Goal: Task Accomplishment & Management: Use online tool/utility

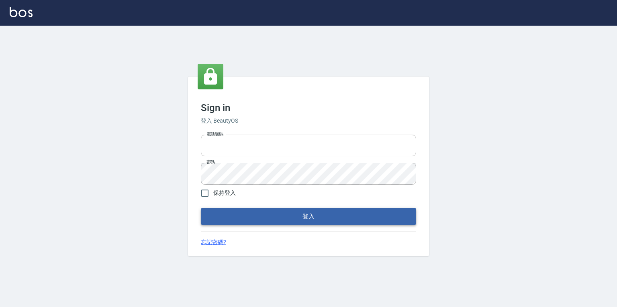
type input "2063579"
click at [232, 218] on button "登入" at bounding box center [308, 216] width 215 height 17
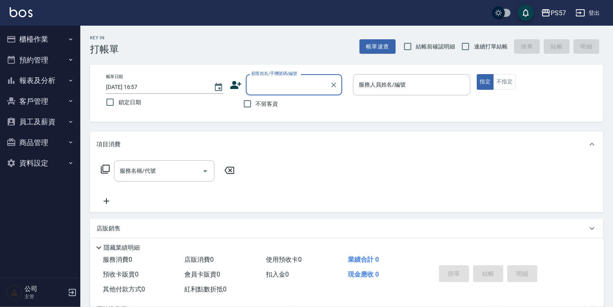
click at [48, 80] on button "報表及分析" at bounding box center [40, 80] width 74 height 21
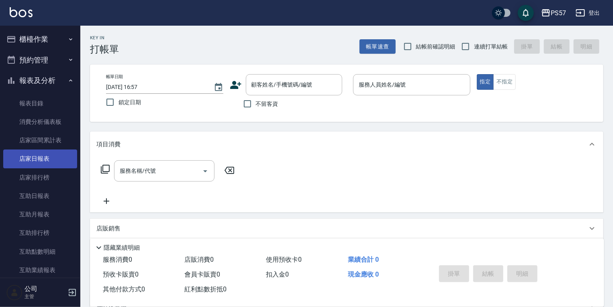
click at [47, 159] on link "店家日報表" at bounding box center [40, 159] width 74 height 18
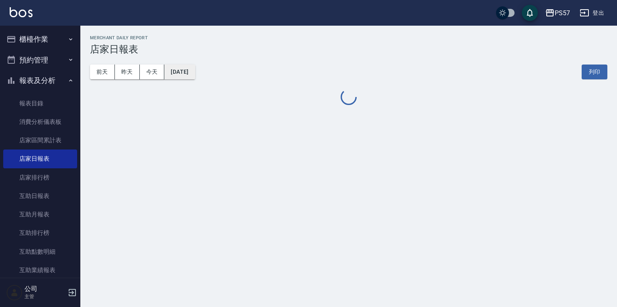
click at [190, 76] on button "[DATE]" at bounding box center [179, 72] width 31 height 15
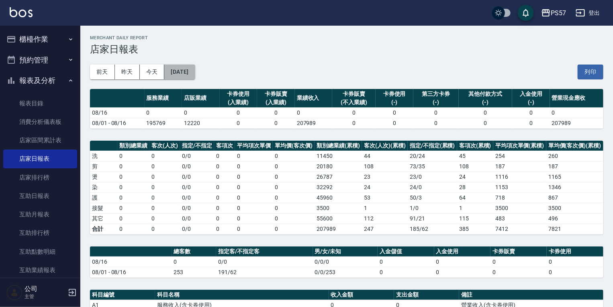
click at [194, 74] on button "[DATE]" at bounding box center [179, 72] width 31 height 15
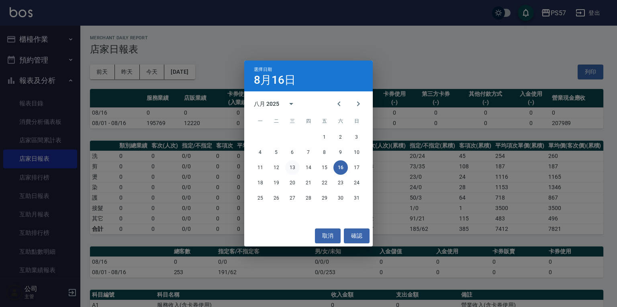
click at [291, 165] on button "13" at bounding box center [292, 168] width 14 height 14
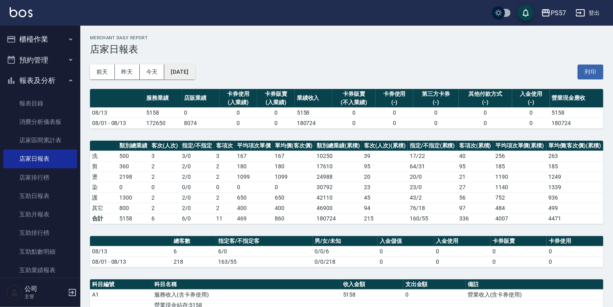
click at [189, 69] on button "[DATE]" at bounding box center [179, 72] width 31 height 15
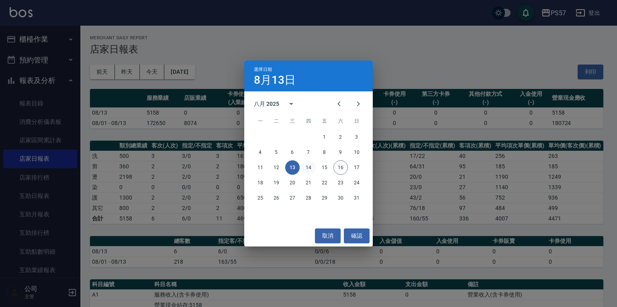
click at [308, 167] on button "14" at bounding box center [308, 168] width 14 height 14
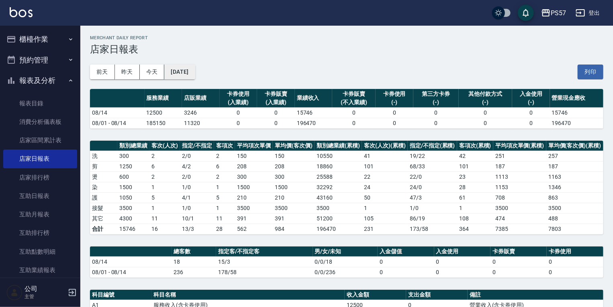
click at [195, 67] on button "[DATE]" at bounding box center [179, 72] width 31 height 15
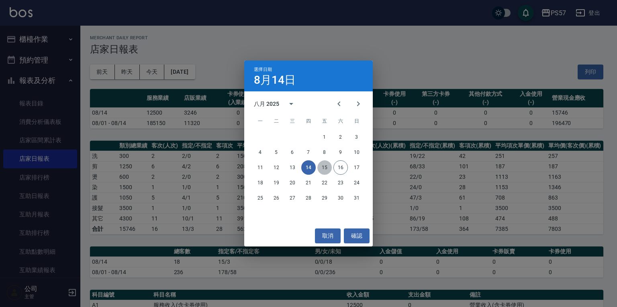
click at [321, 168] on button "15" at bounding box center [324, 168] width 14 height 14
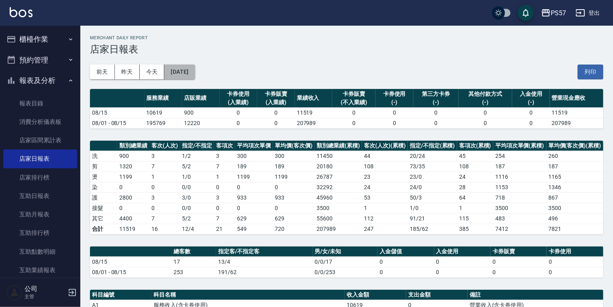
click at [183, 71] on button "[DATE]" at bounding box center [179, 72] width 31 height 15
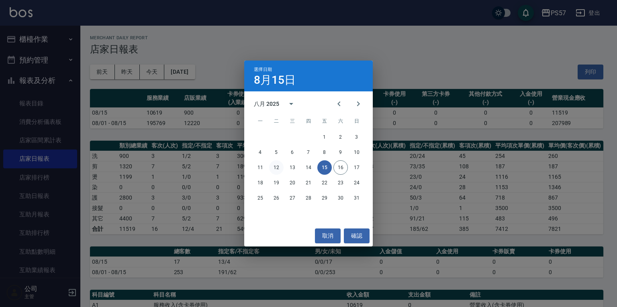
click at [278, 168] on button "12" at bounding box center [276, 168] width 14 height 14
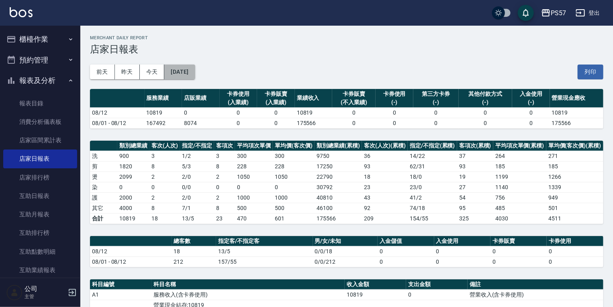
click at [195, 69] on button "[DATE]" at bounding box center [179, 72] width 31 height 15
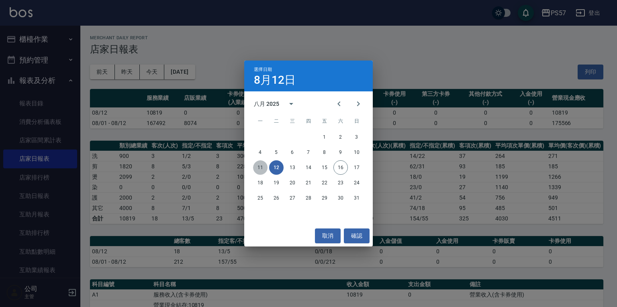
click at [263, 165] on button "11" at bounding box center [260, 168] width 14 height 14
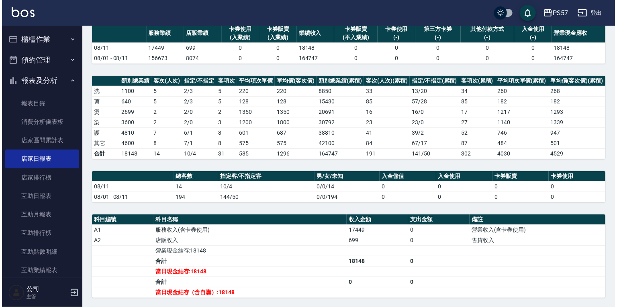
scroll to position [30, 0]
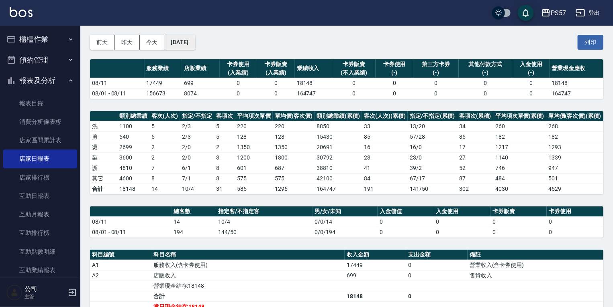
click at [195, 43] on button "[DATE]" at bounding box center [179, 42] width 31 height 15
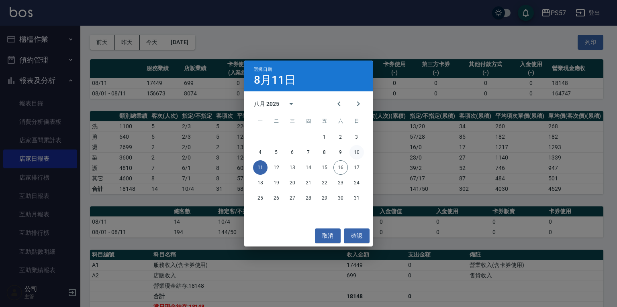
click at [357, 154] on button "10" at bounding box center [356, 152] width 14 height 14
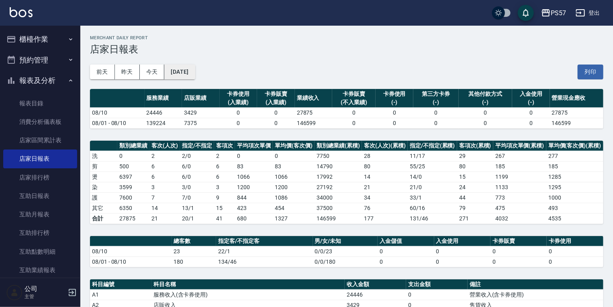
click at [195, 68] on button "[DATE]" at bounding box center [179, 72] width 31 height 15
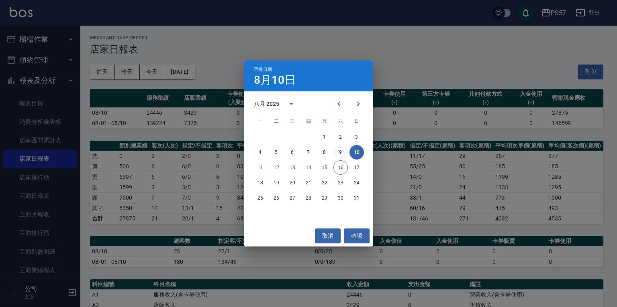
click at [344, 153] on button "9" at bounding box center [340, 152] width 14 height 14
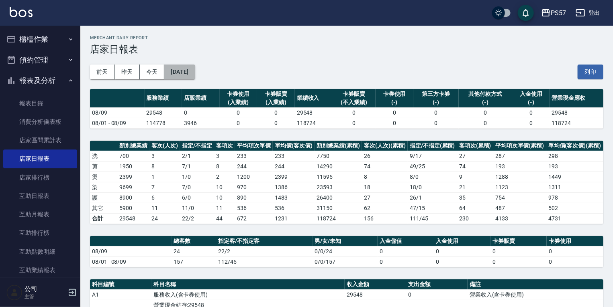
click at [193, 70] on button "[DATE]" at bounding box center [179, 72] width 31 height 15
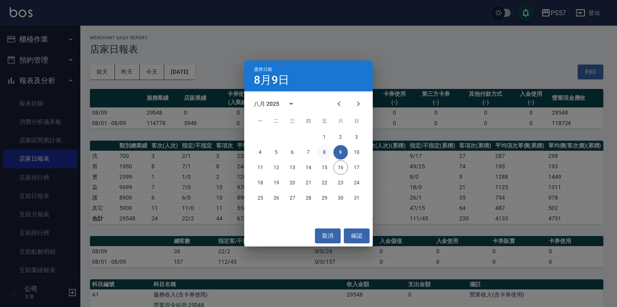
click at [325, 154] on button "8" at bounding box center [324, 152] width 14 height 14
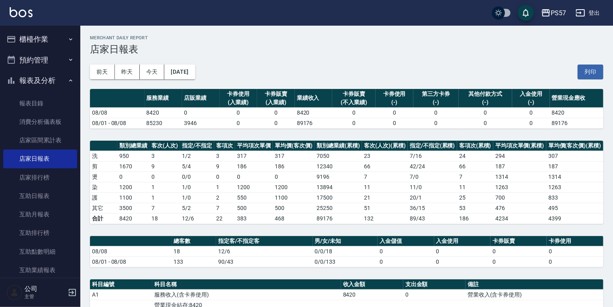
click at [188, 64] on div "[DATE] [DATE] [DATE] [DATE] 列印" at bounding box center [346, 72] width 513 height 34
click at [195, 75] on button "[DATE]" at bounding box center [179, 72] width 31 height 15
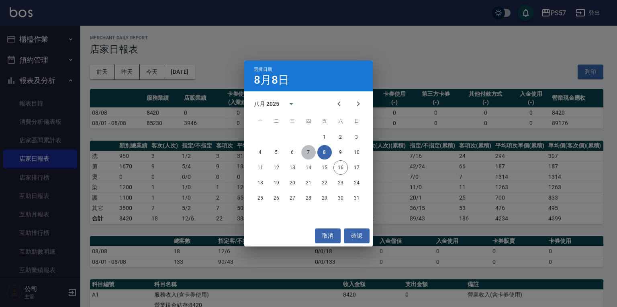
click at [307, 150] on button "7" at bounding box center [308, 152] width 14 height 14
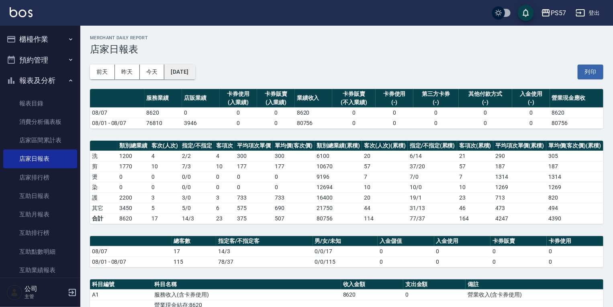
click at [195, 69] on button "[DATE]" at bounding box center [179, 72] width 31 height 15
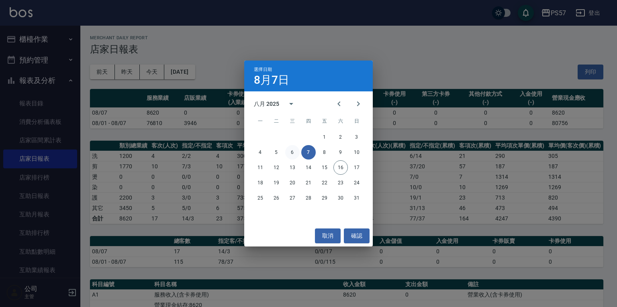
click at [293, 150] on button "6" at bounding box center [292, 152] width 14 height 14
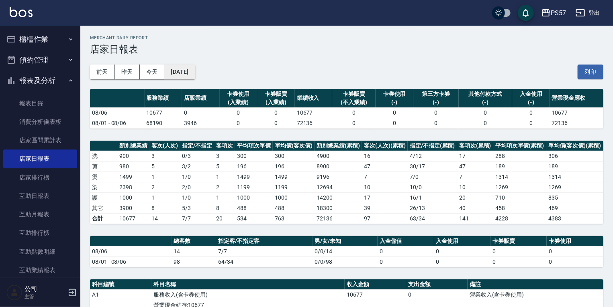
click at [195, 76] on button "[DATE]" at bounding box center [179, 72] width 31 height 15
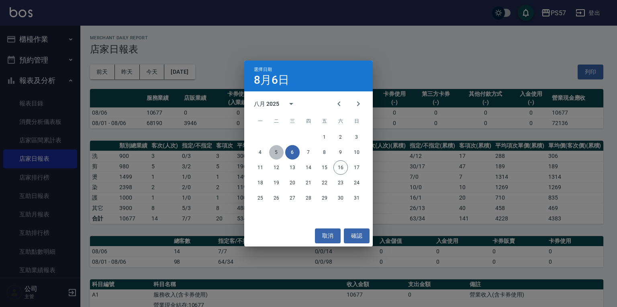
click at [277, 151] on button "5" at bounding box center [276, 152] width 14 height 14
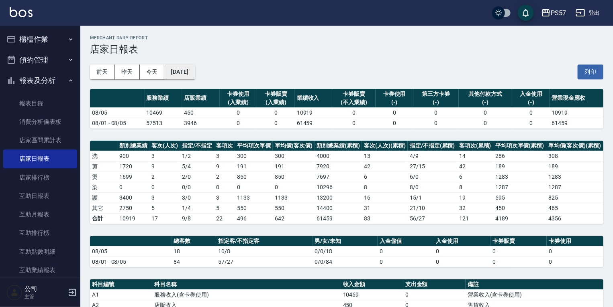
click at [195, 70] on button "[DATE]" at bounding box center [179, 72] width 31 height 15
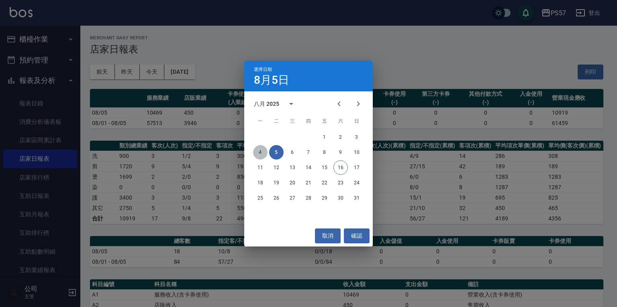
click at [258, 149] on button "4" at bounding box center [260, 152] width 14 height 14
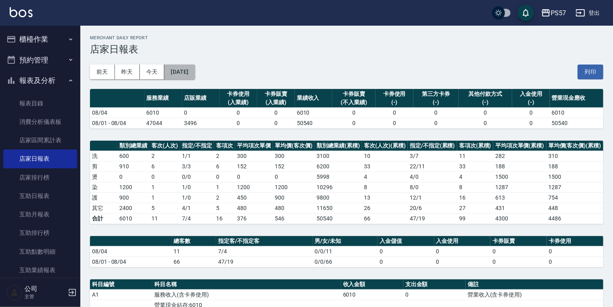
click at [195, 75] on button "[DATE]" at bounding box center [179, 72] width 31 height 15
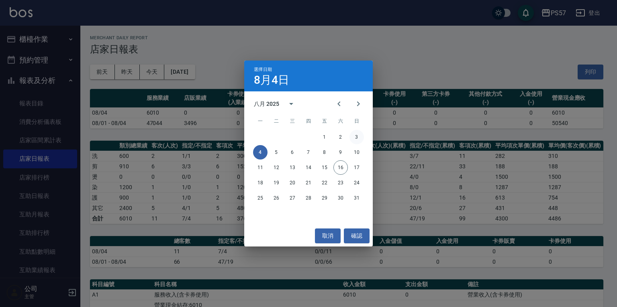
click at [354, 137] on button "3" at bounding box center [356, 137] width 14 height 14
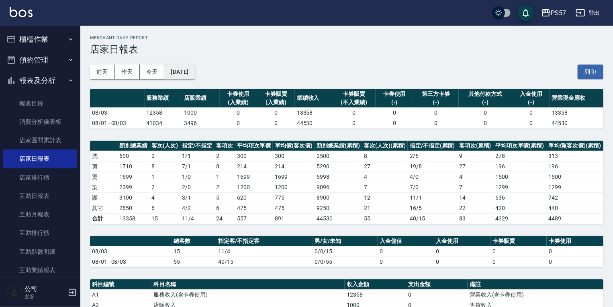
click at [195, 69] on button "[DATE]" at bounding box center [179, 72] width 31 height 15
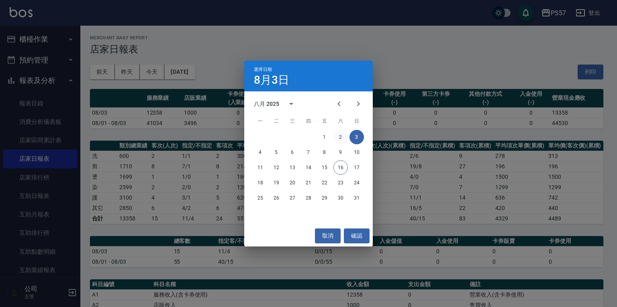
click at [340, 137] on button "2" at bounding box center [340, 137] width 14 height 14
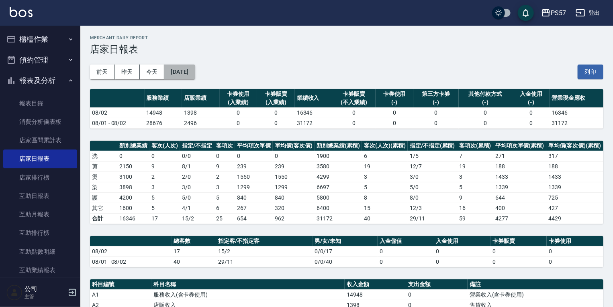
click at [195, 74] on button "[DATE]" at bounding box center [179, 72] width 31 height 15
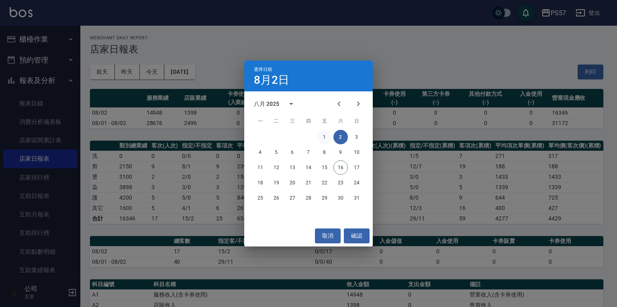
click at [321, 136] on button "1" at bounding box center [324, 137] width 14 height 14
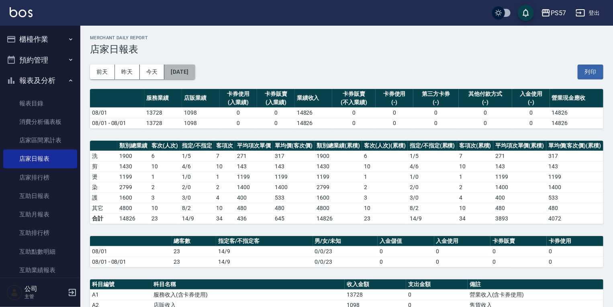
click at [195, 69] on button "[DATE]" at bounding box center [179, 72] width 31 height 15
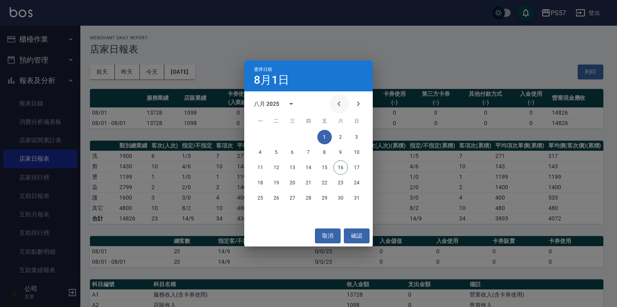
click at [335, 103] on icon "Previous month" at bounding box center [339, 104] width 10 height 10
click at [308, 193] on button "31" at bounding box center [308, 198] width 14 height 14
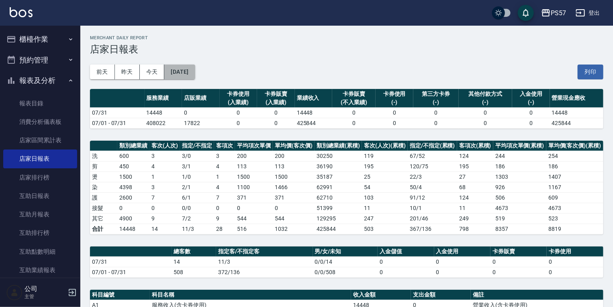
click at [188, 71] on button "[DATE]" at bounding box center [179, 72] width 31 height 15
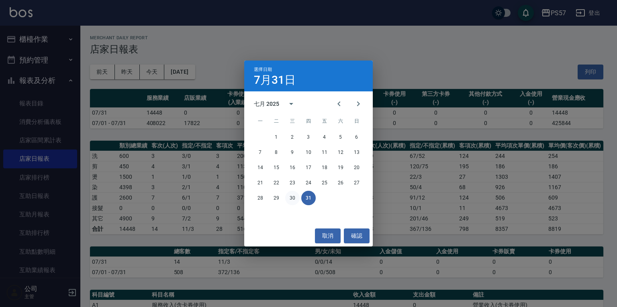
click at [292, 197] on button "30" at bounding box center [292, 198] width 14 height 14
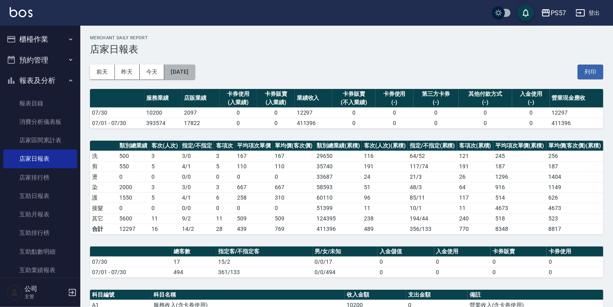
click at [191, 69] on button "[DATE]" at bounding box center [179, 72] width 31 height 15
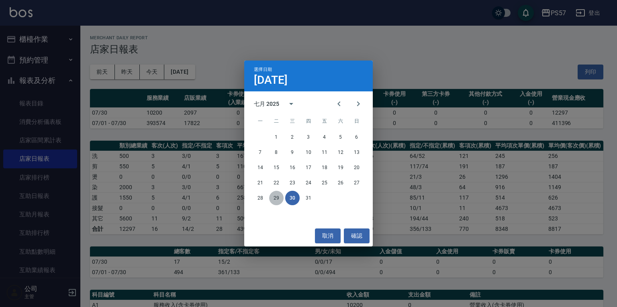
click at [278, 198] on button "29" at bounding box center [276, 198] width 14 height 14
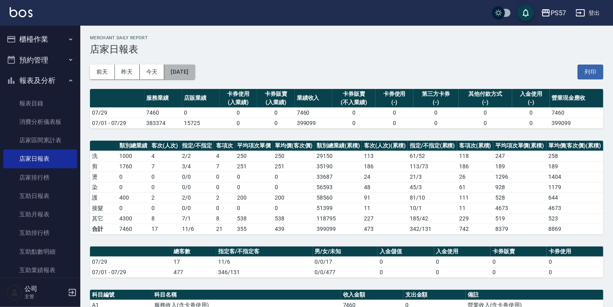
click at [194, 73] on button "[DATE]" at bounding box center [179, 72] width 31 height 15
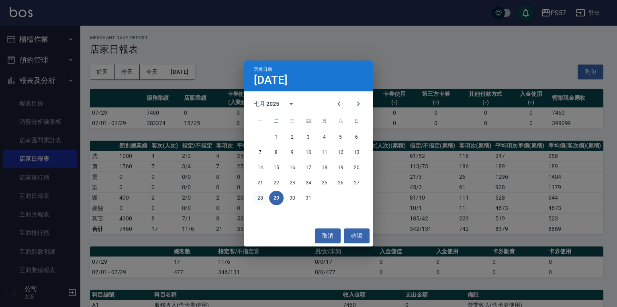
click at [261, 194] on button "28" at bounding box center [260, 198] width 14 height 14
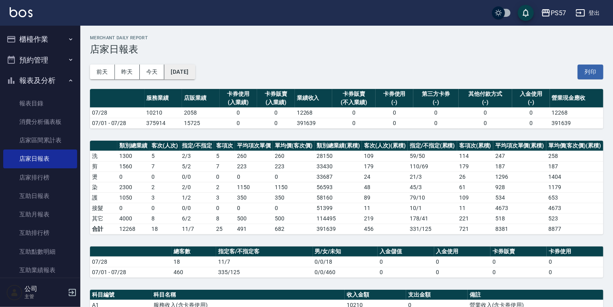
click at [189, 75] on button "[DATE]" at bounding box center [179, 72] width 31 height 15
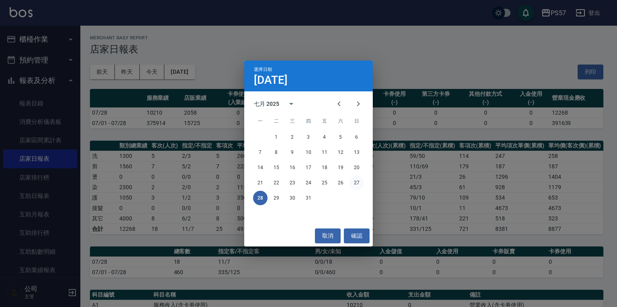
click at [353, 180] on button "27" at bounding box center [356, 183] width 14 height 14
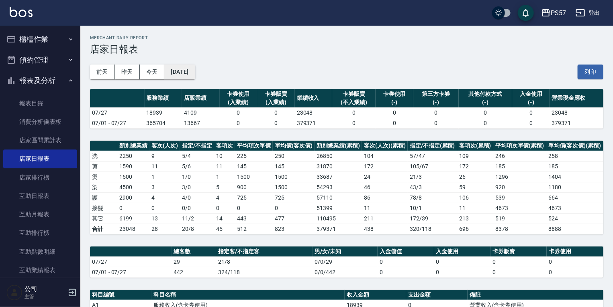
click at [193, 70] on button "[DATE]" at bounding box center [179, 72] width 31 height 15
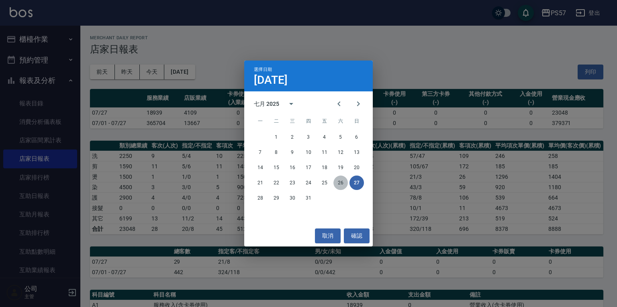
click at [340, 183] on button "26" at bounding box center [340, 183] width 14 height 14
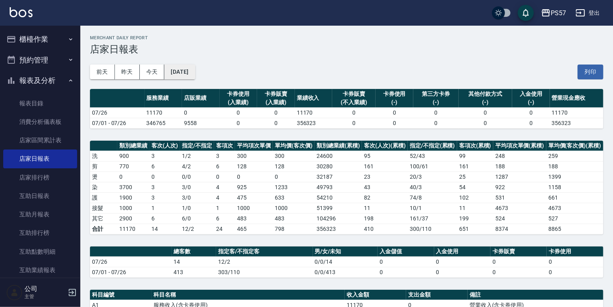
click at [187, 73] on button "[DATE]" at bounding box center [179, 72] width 31 height 15
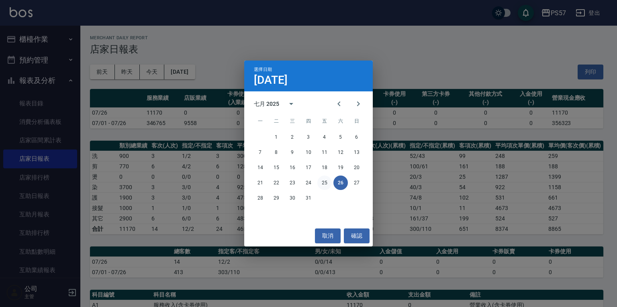
click at [324, 185] on button "25" at bounding box center [324, 183] width 14 height 14
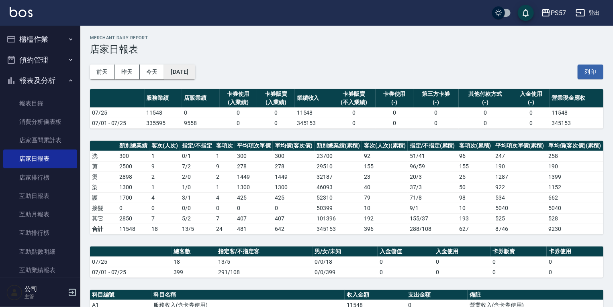
click at [195, 74] on button "[DATE]" at bounding box center [179, 72] width 31 height 15
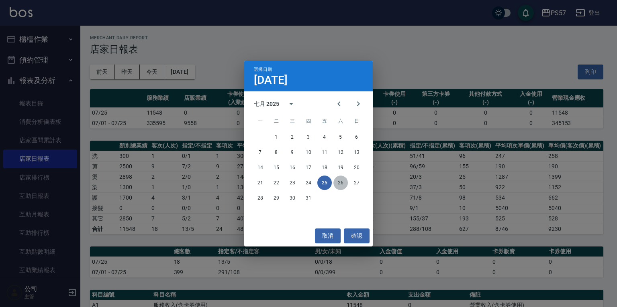
click at [340, 186] on button "26" at bounding box center [340, 183] width 14 height 14
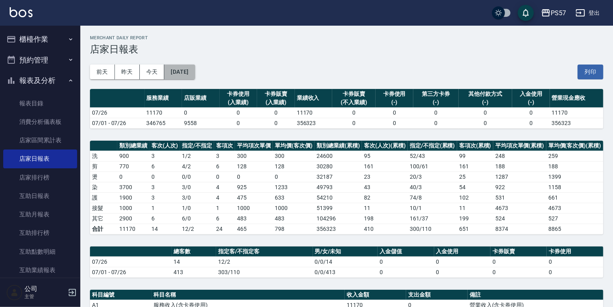
click at [186, 69] on button "[DATE]" at bounding box center [179, 72] width 31 height 15
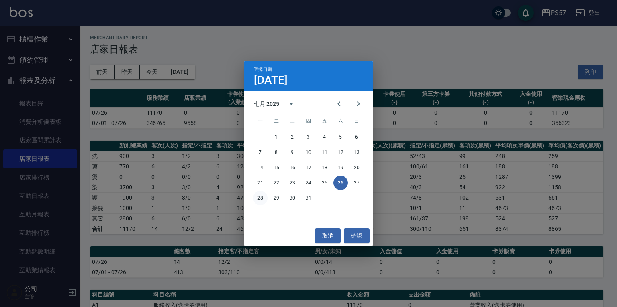
click at [259, 195] on button "28" at bounding box center [260, 198] width 14 height 14
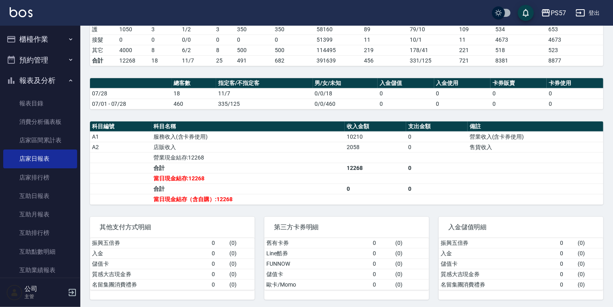
click at [37, 39] on button "櫃檯作業" at bounding box center [40, 39] width 74 height 21
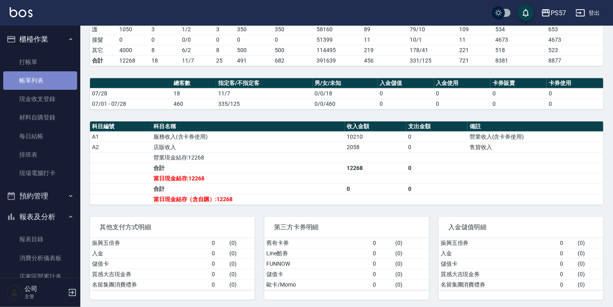
click at [49, 81] on link "帳單列表" at bounding box center [40, 80] width 74 height 18
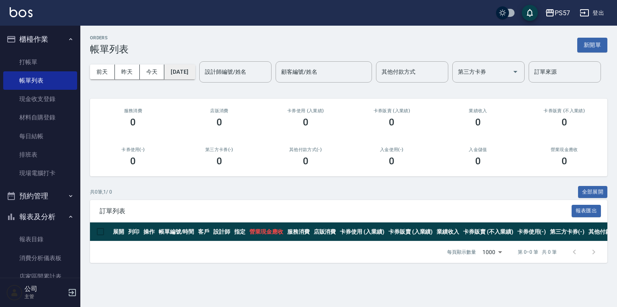
click at [191, 76] on button "[DATE]" at bounding box center [179, 72] width 31 height 15
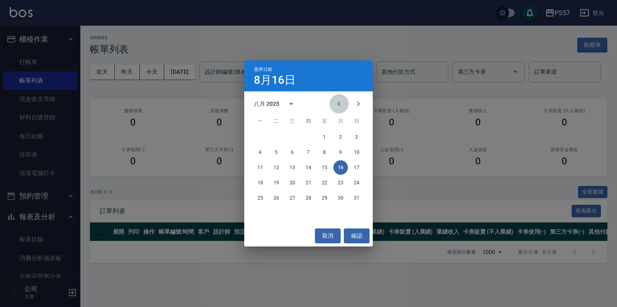
click at [339, 107] on icon "Previous month" at bounding box center [339, 104] width 10 height 10
click at [339, 183] on button "26" at bounding box center [340, 183] width 14 height 14
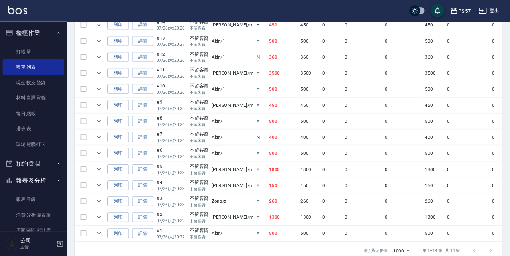
scroll to position [263, 0]
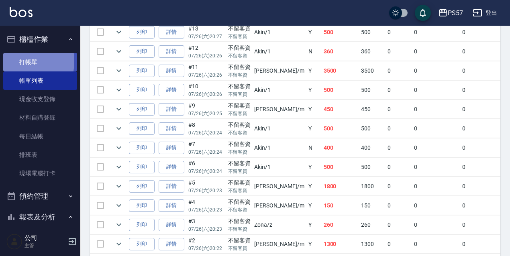
click at [12, 61] on link "打帳單" at bounding box center [40, 62] width 74 height 18
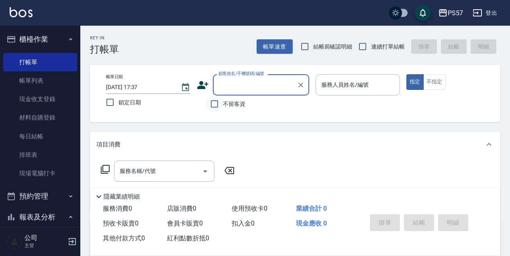
click at [211, 108] on input "不留客資" at bounding box center [214, 104] width 17 height 17
checkbox input "true"
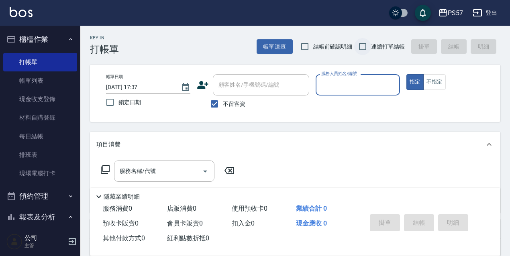
click at [365, 48] on input "連續打單結帳" at bounding box center [362, 46] width 17 height 17
checkbox input "true"
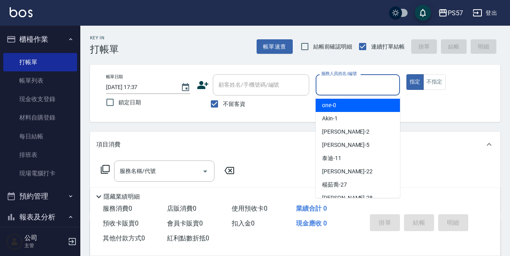
click at [351, 88] on input "服務人員姓名/編號" at bounding box center [357, 85] width 77 height 14
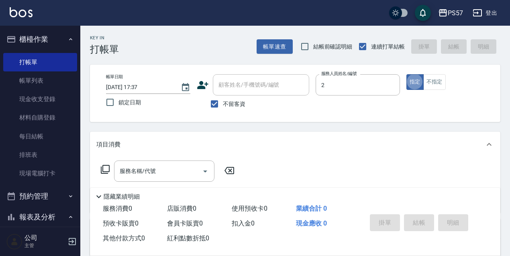
type input "[PERSON_NAME]-2"
type button "true"
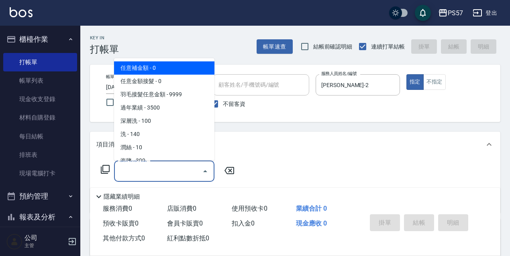
click at [128, 169] on input "服務名稱/代號" at bounding box center [158, 171] width 81 height 14
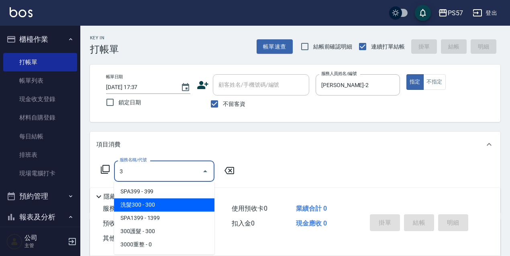
click at [150, 209] on span "洗髮300 - 300" at bounding box center [164, 204] width 100 height 13
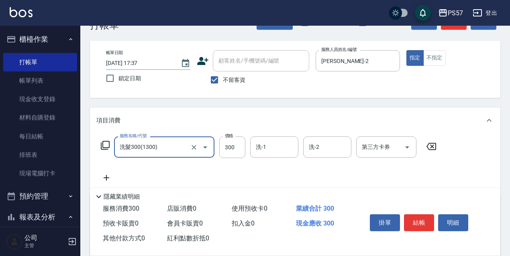
scroll to position [53, 0]
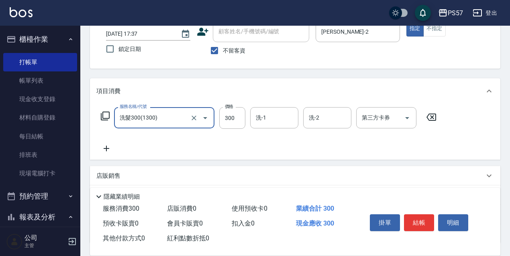
type input "洗髮300(1300)"
click at [108, 147] on icon at bounding box center [106, 149] width 20 height 10
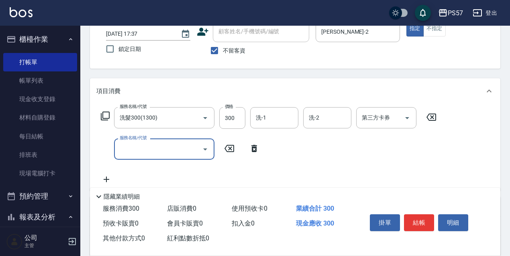
click at [169, 156] on input "服務名稱/代號" at bounding box center [158, 149] width 81 height 14
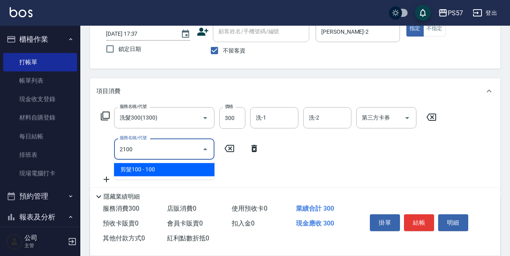
type input "剪髮100(2100)"
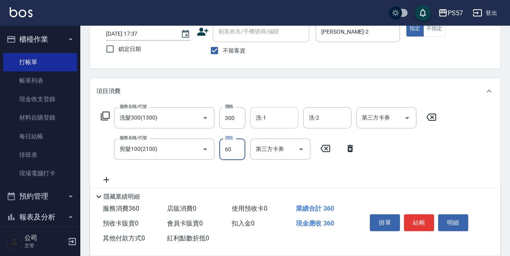
type input "60"
click at [279, 121] on input "洗-1" at bounding box center [274, 118] width 41 height 14
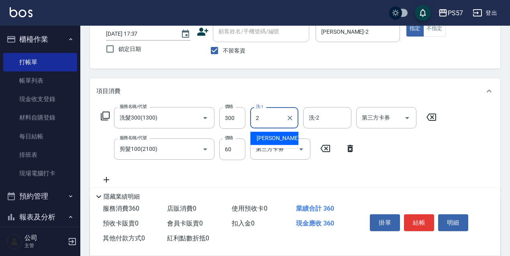
type input "[PERSON_NAME]-2"
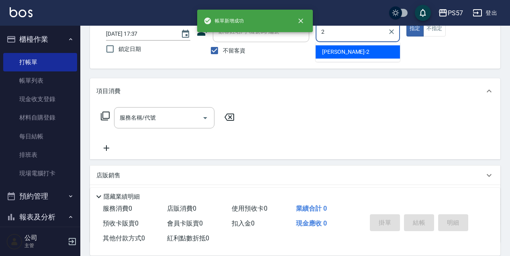
type input "[PERSON_NAME]-2"
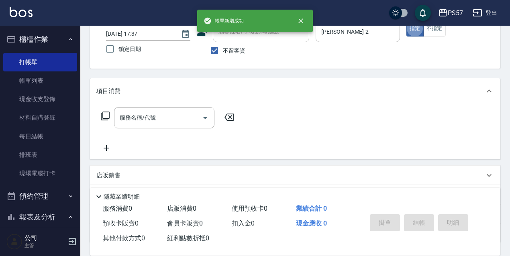
click at [139, 119] on input "服務名稱/代號" at bounding box center [158, 118] width 81 height 14
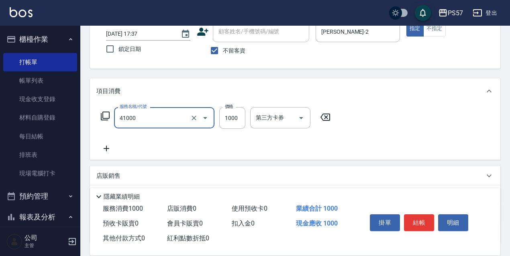
type input "任義金額燙髮(41000)"
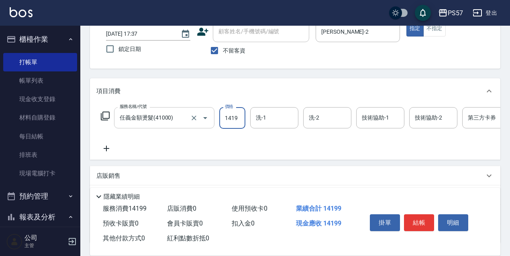
scroll to position [0, 0]
type input "1199"
click at [103, 152] on icon at bounding box center [106, 149] width 20 height 10
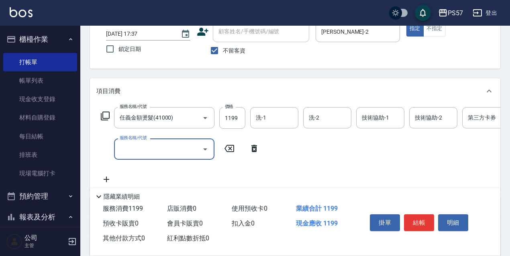
click at [123, 149] on input "服務名稱/代號" at bounding box center [158, 149] width 81 height 14
type input "SPA399(0399)"
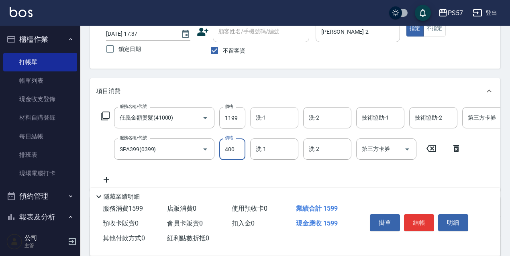
type input "400"
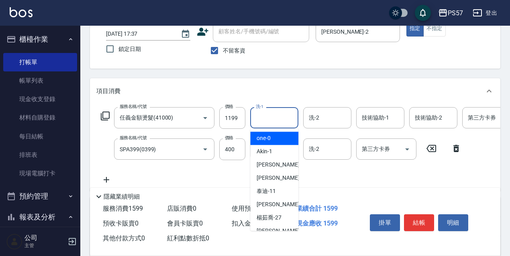
click at [258, 115] on input "洗-1" at bounding box center [274, 118] width 41 height 14
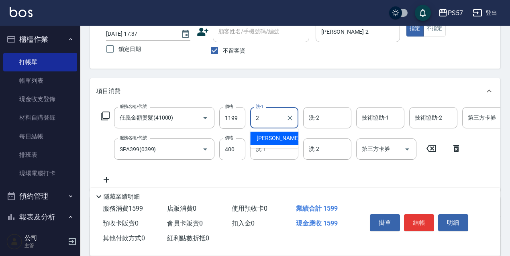
type input "[PERSON_NAME]-2"
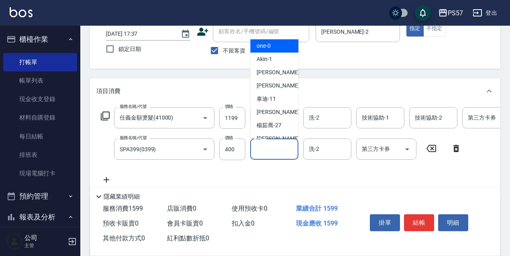
click at [279, 145] on input "洗-1" at bounding box center [274, 149] width 41 height 14
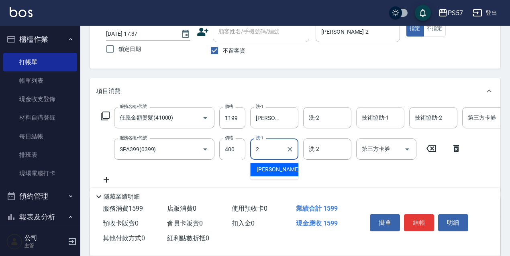
type input "[PERSON_NAME]-2"
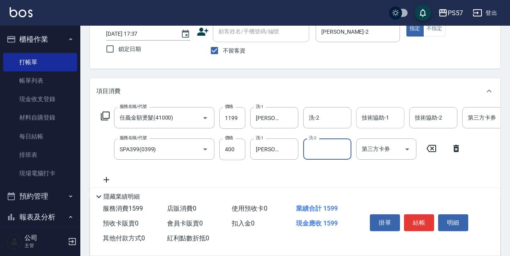
click at [395, 111] on input "技術協助-1" at bounding box center [380, 118] width 41 height 14
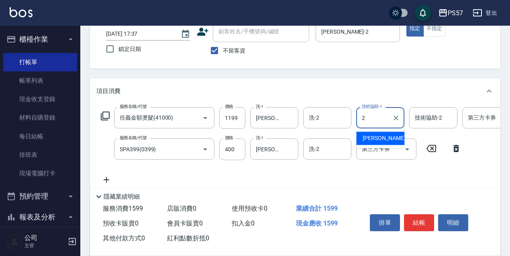
type input "[PERSON_NAME]-2"
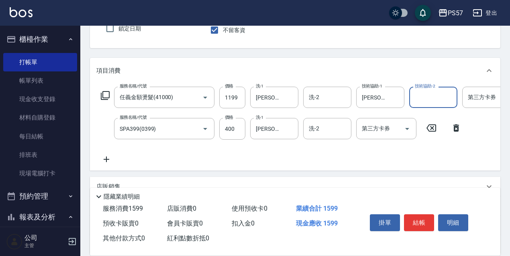
scroll to position [107, 0]
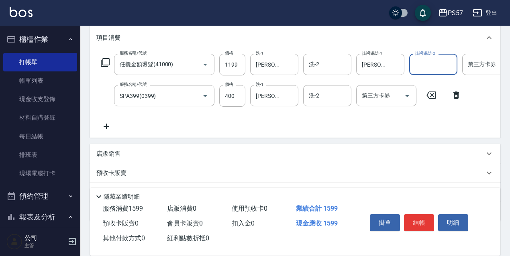
click at [104, 129] on icon at bounding box center [106, 127] width 20 height 10
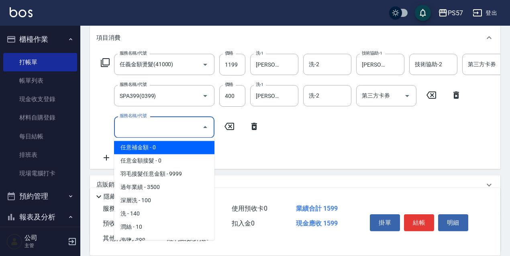
click at [148, 124] on input "服務名稱/代號" at bounding box center [158, 127] width 81 height 14
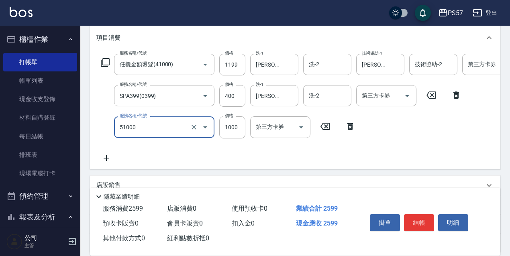
type input "任意金額染髮(51000)"
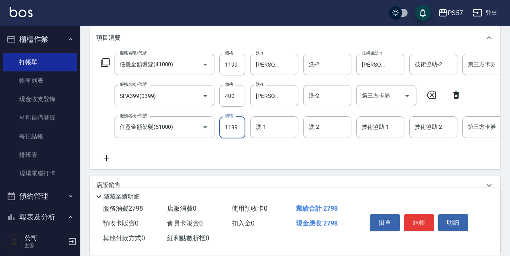
type input "1199"
click at [104, 157] on icon at bounding box center [106, 158] width 20 height 10
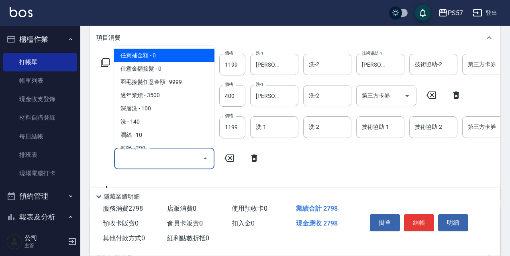
click at [134, 156] on input "服務名稱/代號" at bounding box center [158, 159] width 81 height 14
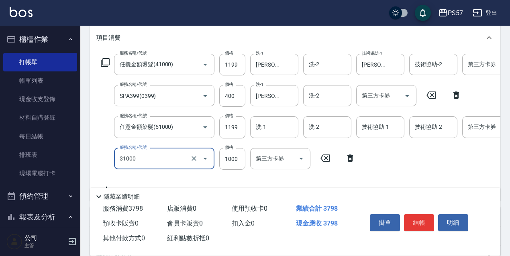
type input "1000護(31000)"
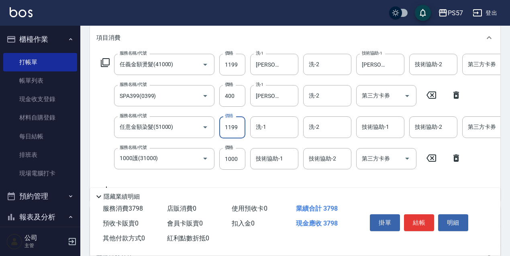
click at [245, 125] on input "1199" at bounding box center [232, 127] width 26 height 22
click at [265, 128] on input "洗-1" at bounding box center [274, 127] width 41 height 14
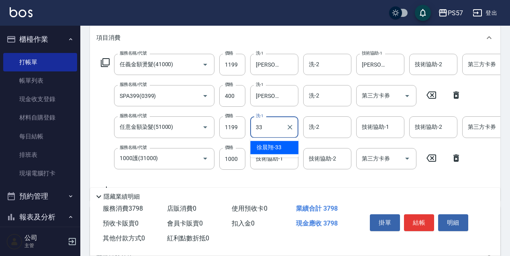
type input "[PERSON_NAME]-33"
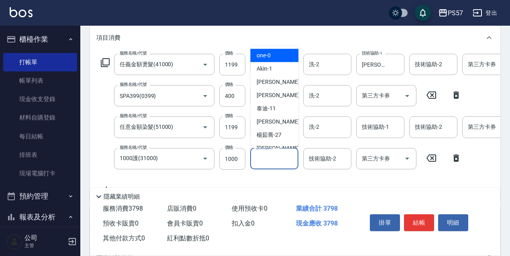
click at [263, 153] on input "技術協助-1" at bounding box center [274, 159] width 41 height 14
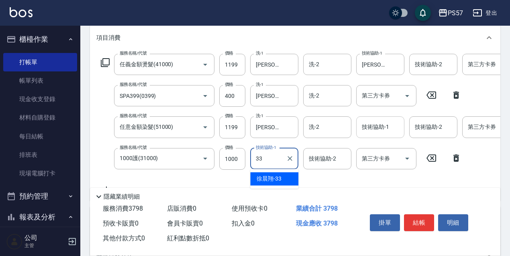
type input "[PERSON_NAME]-33"
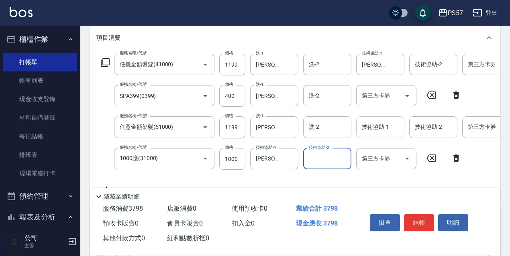
click at [377, 118] on div "技術協助-1" at bounding box center [380, 126] width 48 height 21
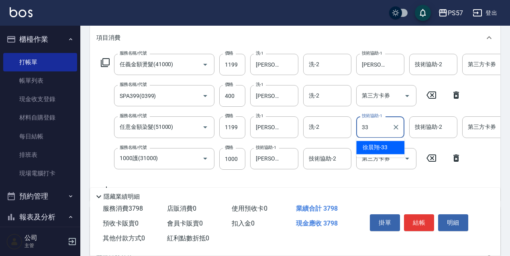
type input "[PERSON_NAME]-33"
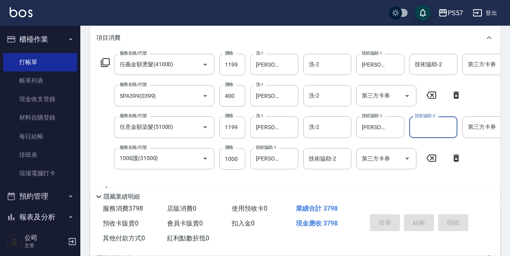
type input "[DATE] 17:38"
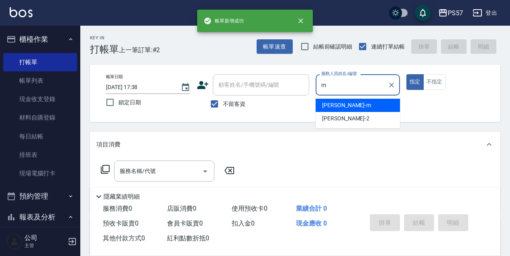
type input "[PERSON_NAME]-m"
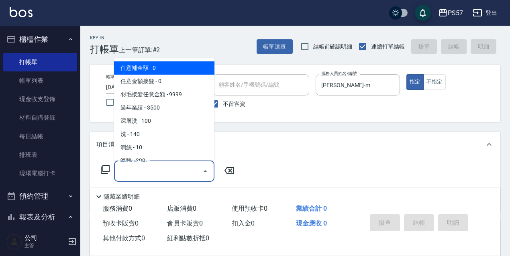
click at [132, 173] on input "服務名稱/代號" at bounding box center [158, 171] width 81 height 14
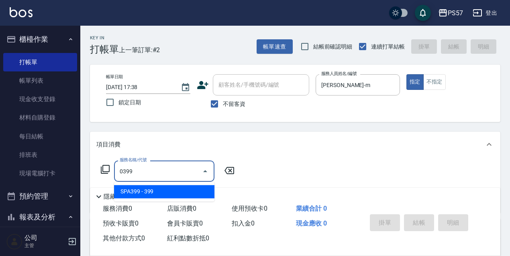
type input "SPA399(0399)"
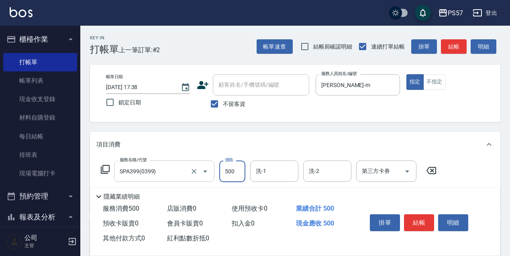
type input "500"
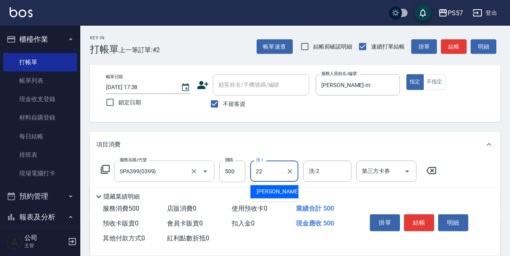
type input "[PERSON_NAME]-22"
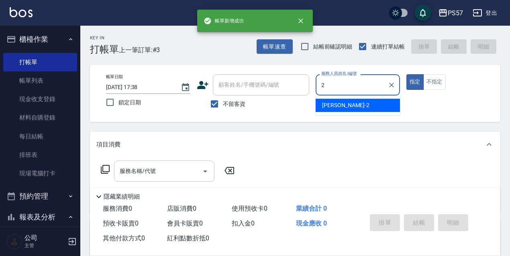
type input "[PERSON_NAME]-2"
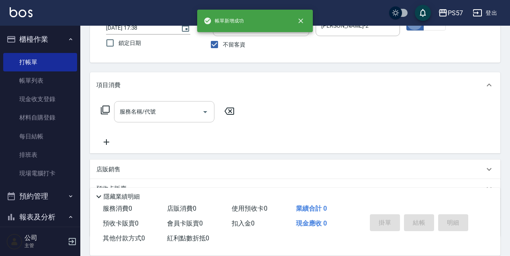
scroll to position [107, 0]
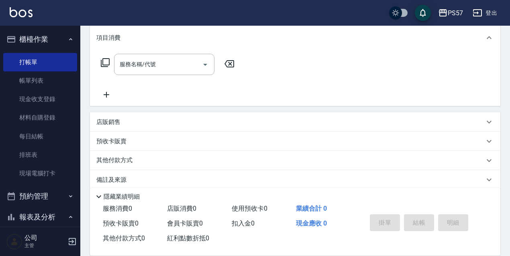
click at [103, 121] on p "店販銷售" at bounding box center [108, 122] width 24 height 8
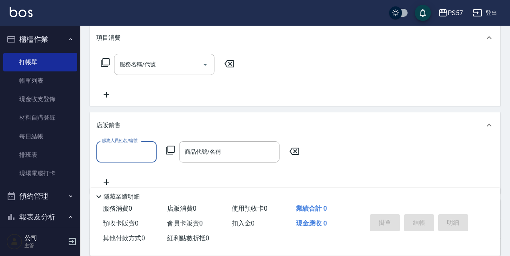
scroll to position [0, 0]
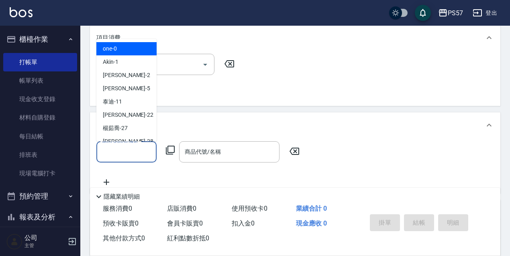
click at [118, 151] on input "服務人員姓名/編號" at bounding box center [126, 152] width 53 height 14
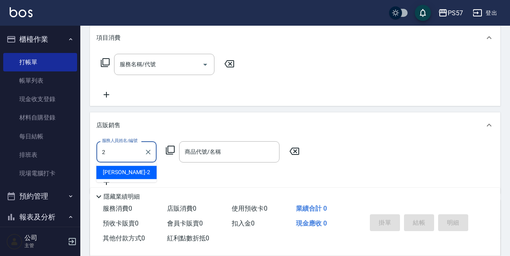
type input "[PERSON_NAME]-2"
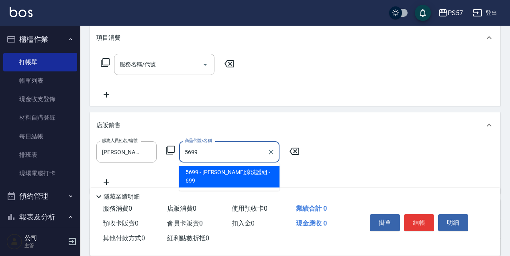
type input "[PERSON_NAME]涼洗護組"
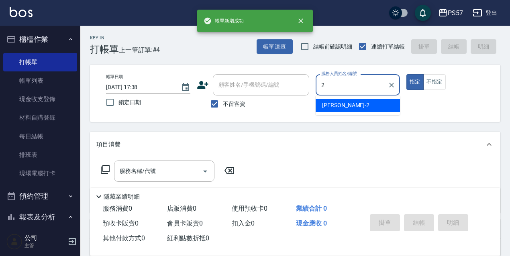
type input "[PERSON_NAME]-2"
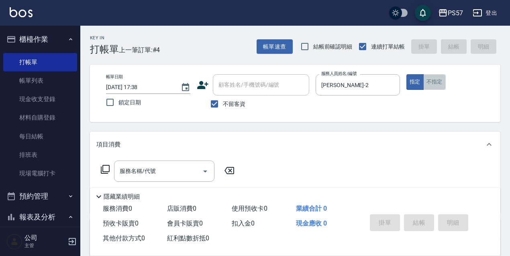
click at [438, 81] on button "不指定" at bounding box center [434, 82] width 22 height 16
click at [183, 171] on input "服務名稱/代號" at bounding box center [158, 171] width 81 height 14
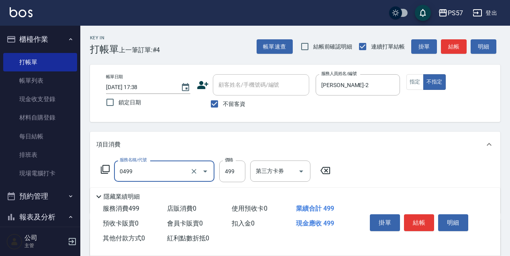
type input "SPA499(0499)"
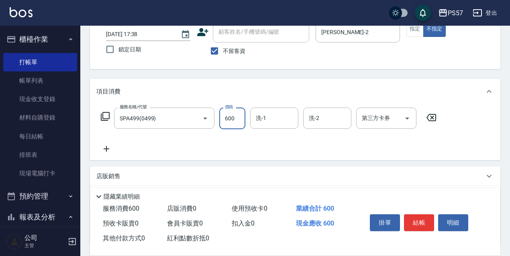
scroll to position [53, 0]
type input "600"
click at [110, 149] on icon at bounding box center [106, 149] width 20 height 10
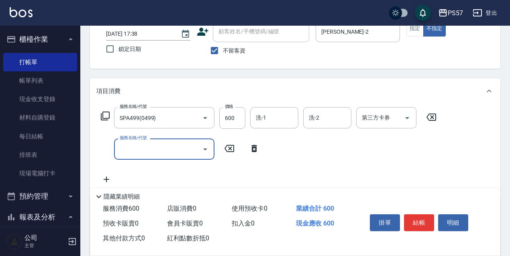
click at [150, 151] on input "服務名稱/代號" at bounding box center [158, 149] width 81 height 14
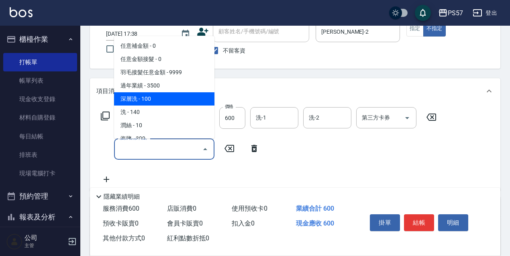
click at [152, 92] on span "深層洗 - 100" at bounding box center [164, 98] width 100 height 13
type input "深層洗(100)"
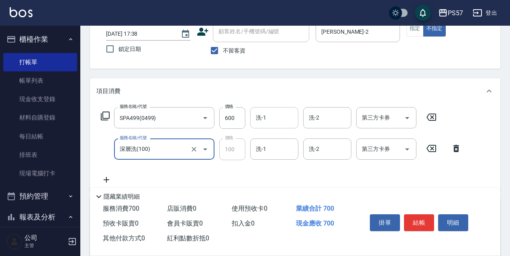
click at [258, 115] on input "洗-1" at bounding box center [274, 118] width 41 height 14
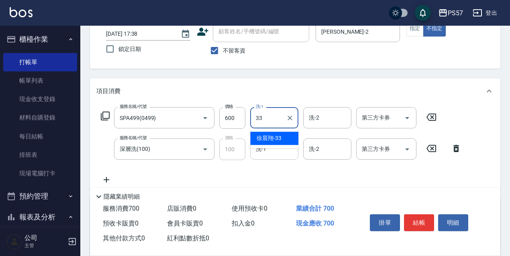
type input "[PERSON_NAME]-33"
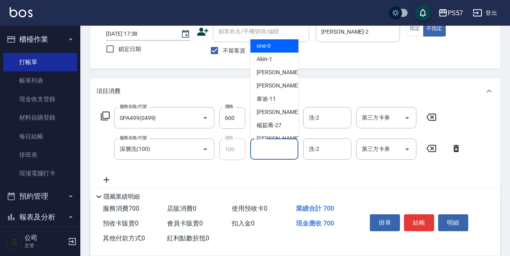
click at [267, 148] on input "洗-1" at bounding box center [274, 149] width 41 height 14
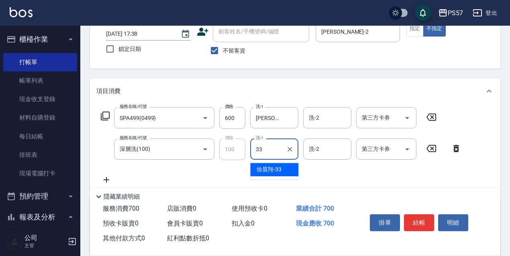
type input "[PERSON_NAME]-33"
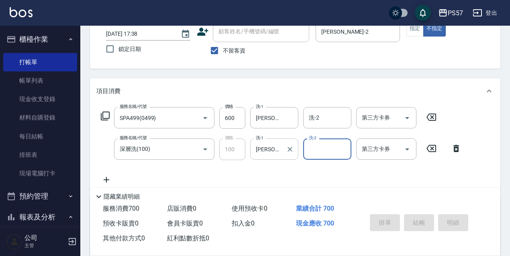
type input "[DATE] 17:39"
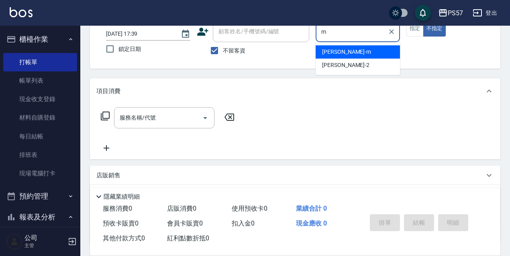
type input "[PERSON_NAME]-m"
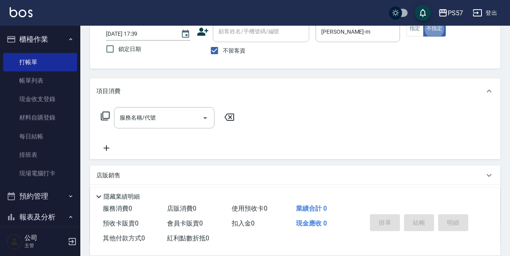
type button "false"
click at [415, 34] on button "指定" at bounding box center [414, 29] width 17 height 16
click at [177, 119] on input "服務名稱/代號" at bounding box center [158, 118] width 81 height 14
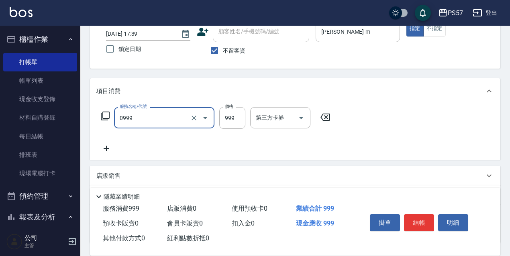
type input "SPA999(0999)"
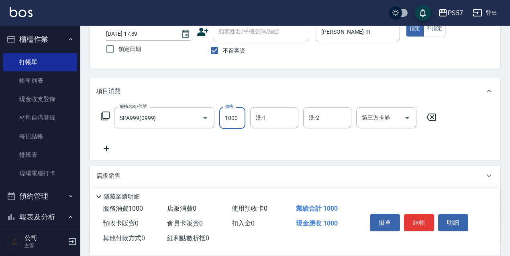
click at [231, 114] on input "1000" at bounding box center [232, 118] width 26 height 22
type input "1100"
click at [109, 145] on icon at bounding box center [106, 149] width 20 height 10
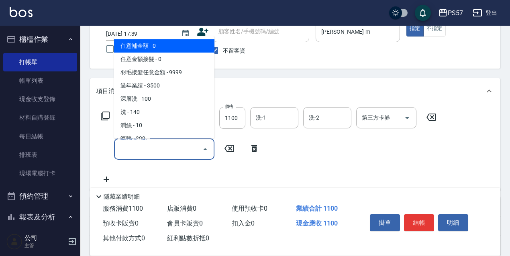
drag, startPoint x: 109, startPoint y: 145, endPoint x: 158, endPoint y: 148, distance: 49.5
click at [158, 148] on input "服務名稱/代號" at bounding box center [158, 149] width 81 height 14
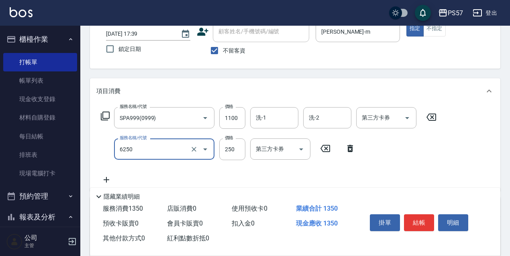
type input "刮痧(6250)"
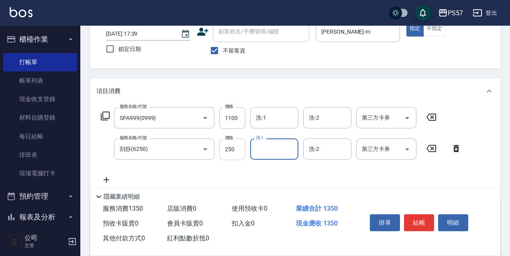
click at [237, 153] on input "250" at bounding box center [232, 149] width 26 height 22
type input "300"
click at [111, 174] on div "服務名稱/代號 SPA999(0999) 服務名稱/代號 價格 1100 價格 洗-1 洗-1 洗-2 洗-2 第三方卡券 第三方卡券 服務名稱/代號 刮痧(…" at bounding box center [281, 145] width 370 height 77
click at [112, 180] on icon at bounding box center [106, 180] width 20 height 10
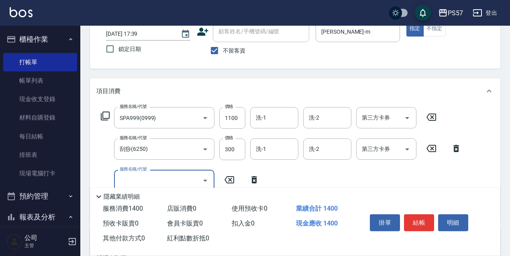
click at [155, 169] on div "服務名稱/代號 SPA999(0999) 服務名稱/代號 價格 1100 價格 洗-1 洗-1 洗-2 洗-2 第三方卡券 第三方卡券 服務名稱/代號 刮痧(…" at bounding box center [281, 161] width 370 height 108
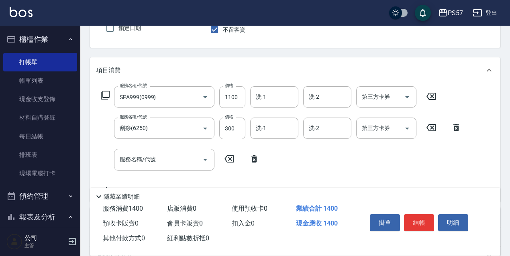
scroll to position [107, 0]
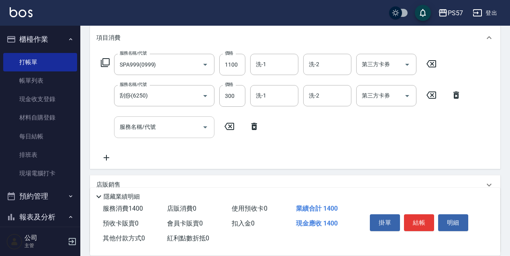
click at [150, 123] on input "服務名稱/代號" at bounding box center [158, 127] width 81 height 14
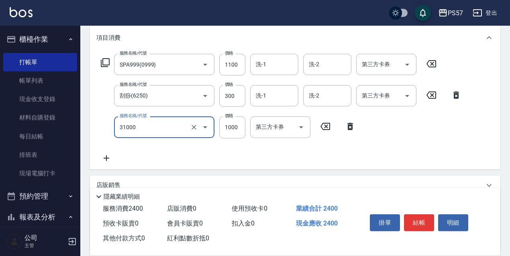
type input "1000護(31000)"
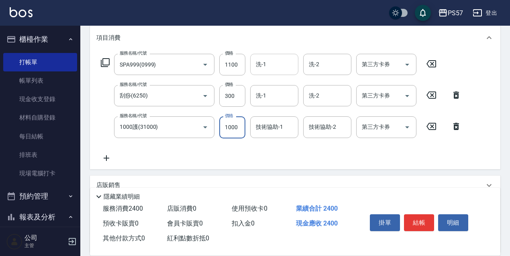
click at [278, 56] on div "洗-1" at bounding box center [274, 64] width 48 height 21
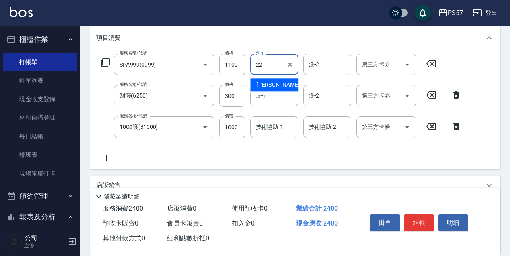
type input "[PERSON_NAME]-22"
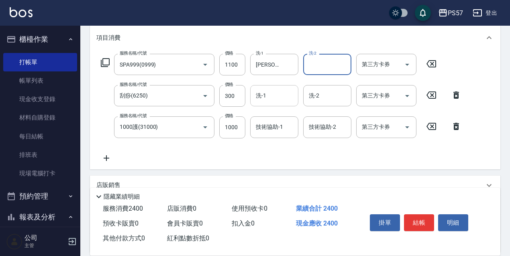
click at [269, 86] on div "洗-1" at bounding box center [274, 95] width 48 height 21
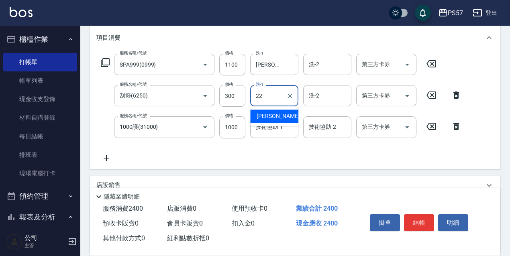
type input "[PERSON_NAME]-22"
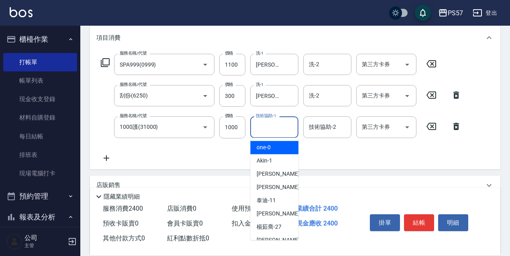
click at [271, 132] on input "技術協助-1" at bounding box center [274, 127] width 41 height 14
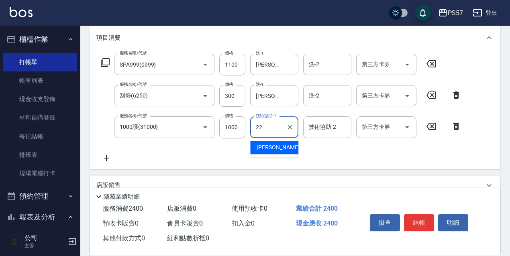
type input "[PERSON_NAME]-22"
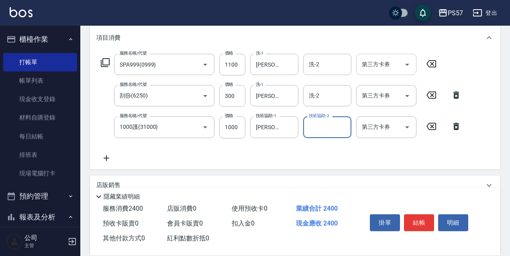
click at [387, 69] on input "第三方卡券" at bounding box center [380, 64] width 41 height 14
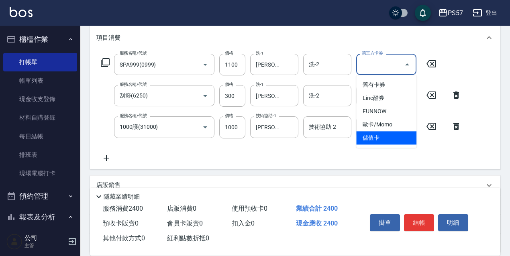
click at [377, 141] on span "儲值卡" at bounding box center [386, 137] width 60 height 13
type input "儲值卡"
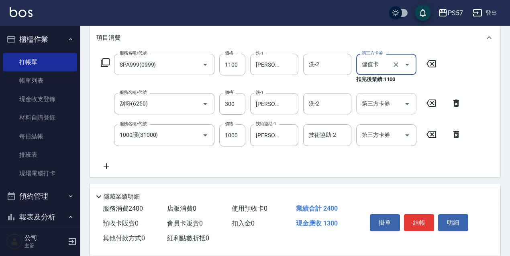
click at [396, 106] on input "第三方卡券" at bounding box center [380, 104] width 41 height 14
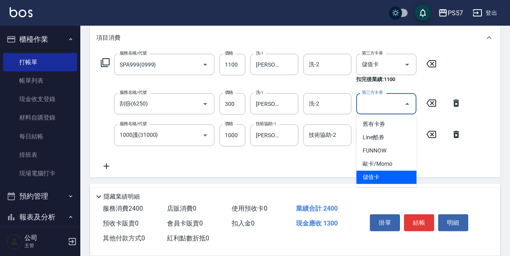
click at [385, 176] on span "儲值卡" at bounding box center [386, 177] width 60 height 13
type input "儲值卡"
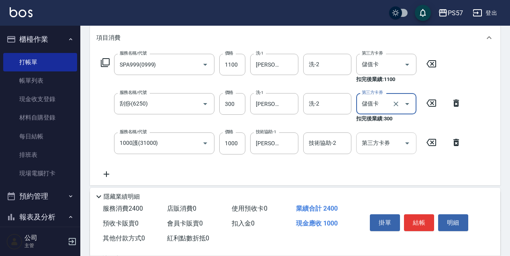
click at [396, 143] on input "第三方卡券" at bounding box center [380, 143] width 41 height 14
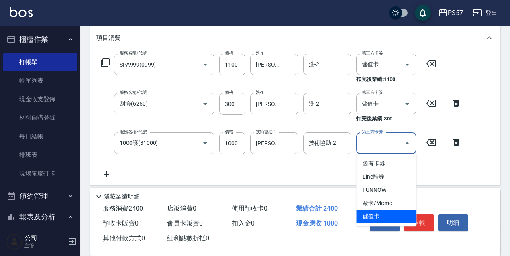
click at [389, 212] on span "儲值卡" at bounding box center [386, 216] width 60 height 13
type input "儲值卡"
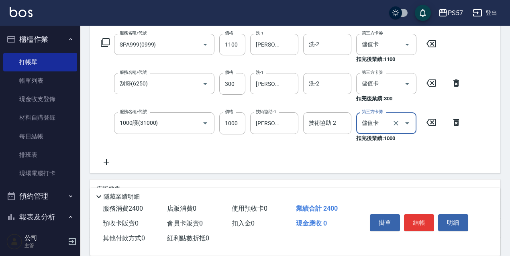
scroll to position [161, 0]
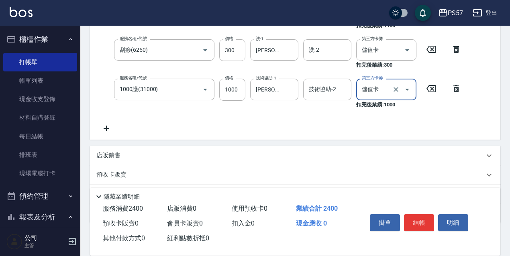
click at [112, 130] on icon at bounding box center [106, 129] width 20 height 10
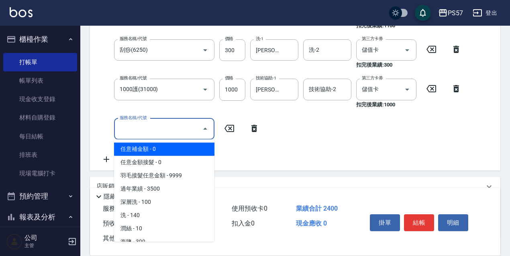
click at [140, 129] on input "服務名稱/代號" at bounding box center [158, 129] width 81 height 14
click at [155, 147] on span "任意補金額 - 0" at bounding box center [164, 149] width 100 height 13
type input "任意補金額(00)"
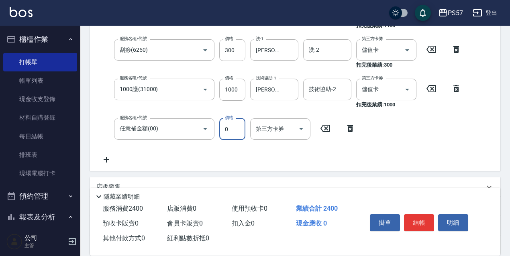
click at [234, 132] on input "0" at bounding box center [232, 129] width 26 height 22
type input "1400"
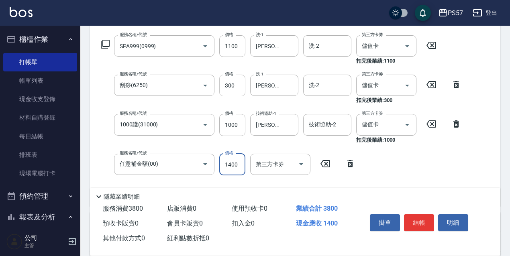
scroll to position [134, 0]
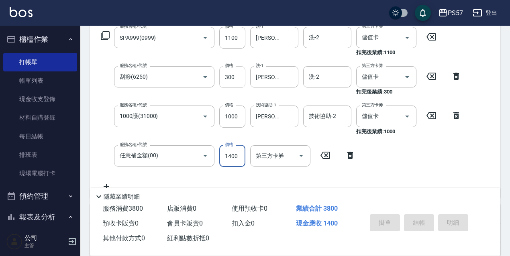
type input "[DATE] 17:40"
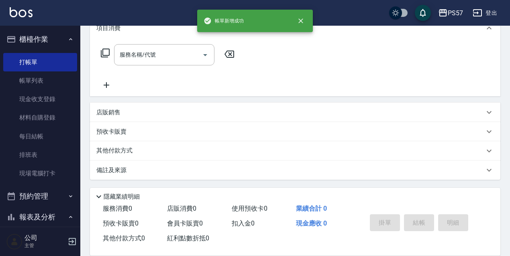
scroll to position [0, 0]
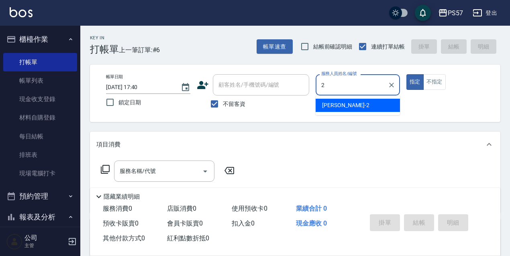
type input "[PERSON_NAME]-2"
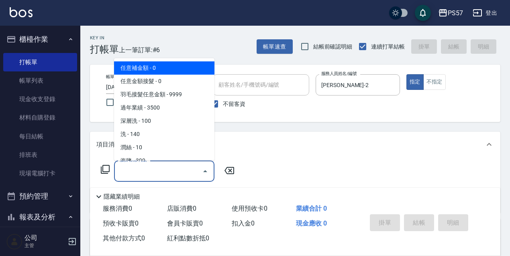
click at [139, 178] on input "服務名稱/代號" at bounding box center [158, 171] width 81 height 14
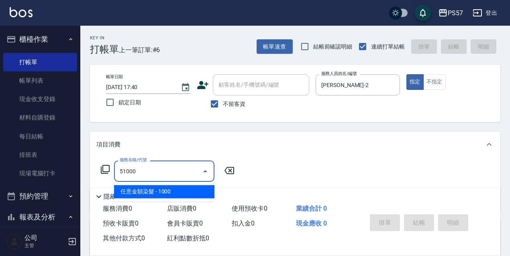
type input "任意金額染髮(51000)"
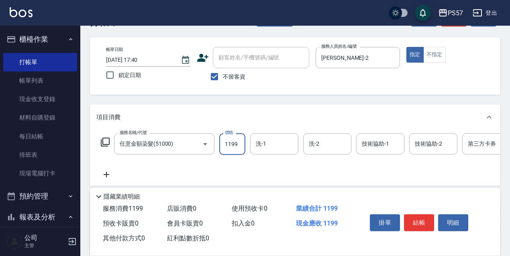
scroll to position [53, 0]
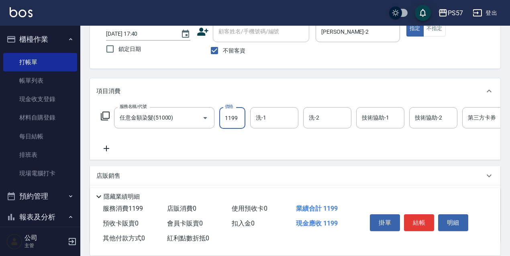
type input "1199"
click at [105, 149] on icon at bounding box center [107, 149] width 6 height 6
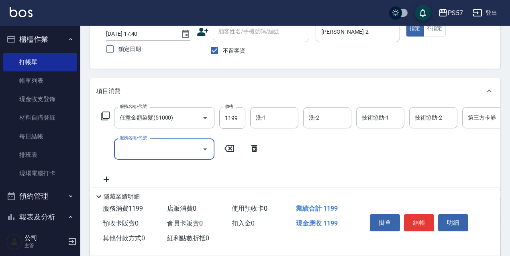
click at [140, 157] on div "服務名稱/代號" at bounding box center [164, 148] width 100 height 21
type input "剪髮210(2210)"
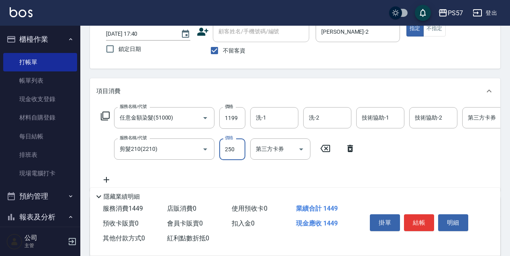
type input "250"
click at [115, 180] on icon at bounding box center [106, 180] width 20 height 10
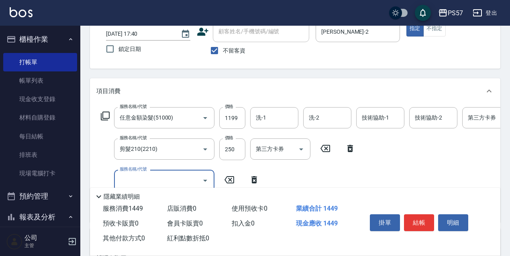
click at [129, 180] on input "服務名稱/代號" at bounding box center [158, 180] width 81 height 14
type input "SPA399(0399)"
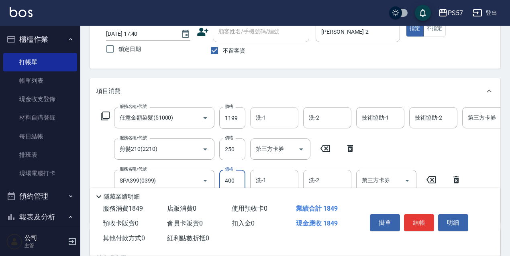
type input "400"
click at [271, 115] on input "洗-1" at bounding box center [274, 118] width 41 height 14
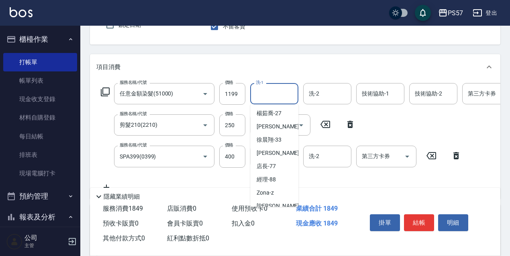
scroll to position [107, 0]
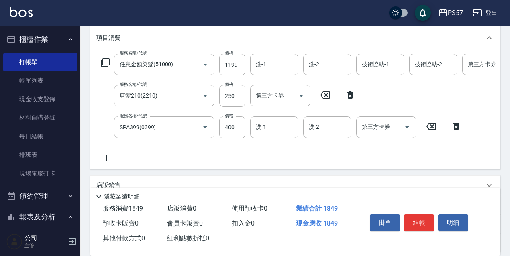
click at [105, 156] on icon at bounding box center [106, 158] width 20 height 10
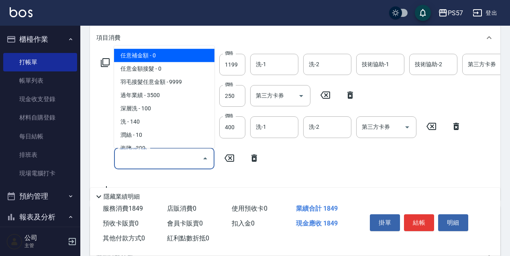
click at [135, 157] on input "服務名稱/代號" at bounding box center [158, 159] width 81 height 14
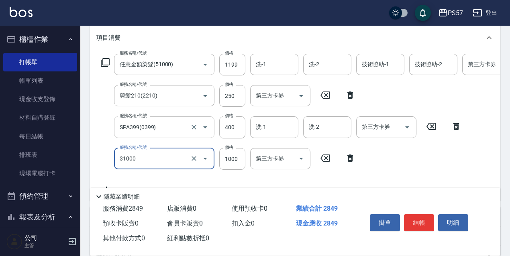
type input "1000護(31000)"
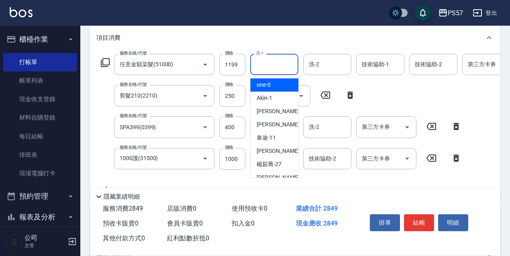
click at [279, 69] on input "洗-1" at bounding box center [274, 64] width 41 height 14
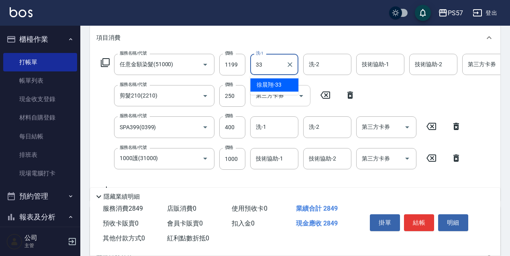
type input "[PERSON_NAME]-33"
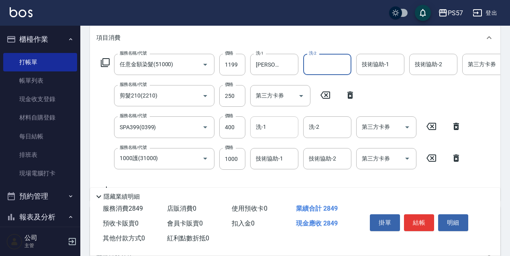
click at [266, 118] on div "洗-1" at bounding box center [274, 126] width 48 height 21
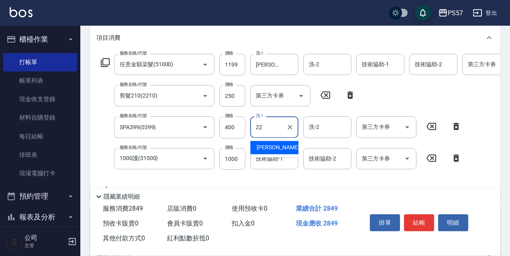
type input "2"
type input "[PERSON_NAME]-33"
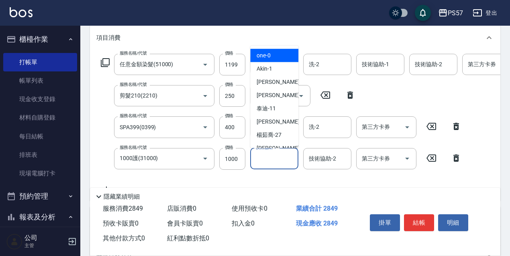
click at [262, 154] on input "技術協助-1" at bounding box center [274, 159] width 41 height 14
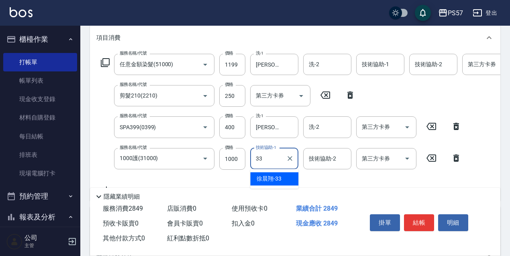
type input "[PERSON_NAME]-33"
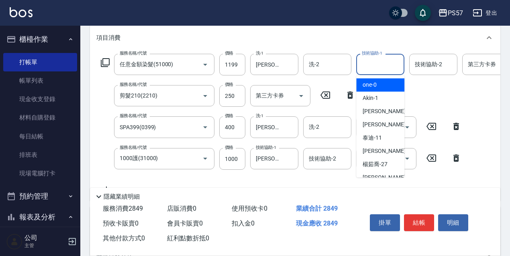
click at [382, 67] on input "技術協助-1" at bounding box center [380, 64] width 41 height 14
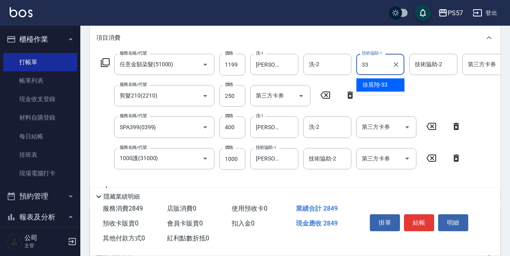
type input "[PERSON_NAME]-33"
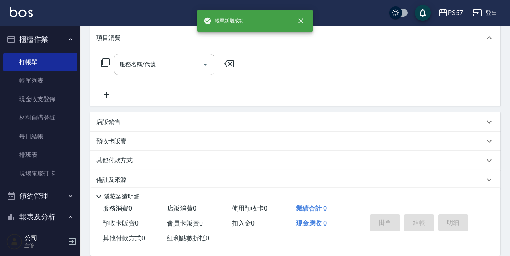
scroll to position [0, 0]
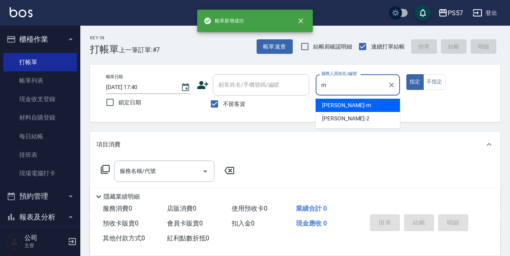
type input "[PERSON_NAME]-m"
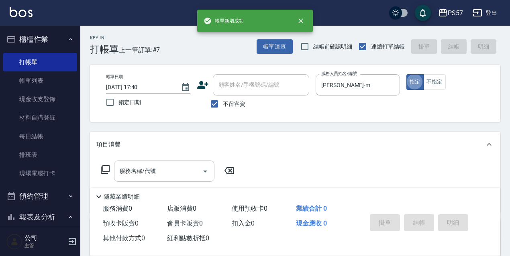
click at [155, 170] on input "服務名稱/代號" at bounding box center [158, 171] width 81 height 14
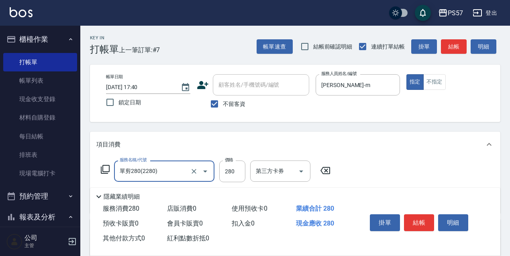
type input "單剪280(2280)"
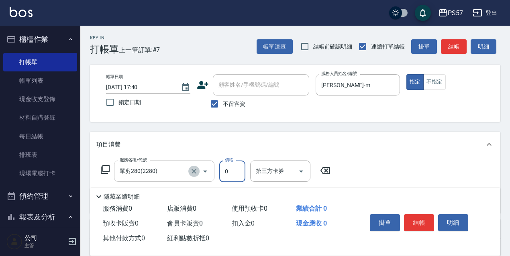
click at [191, 169] on icon "Clear" at bounding box center [194, 171] width 8 height 8
type input "0"
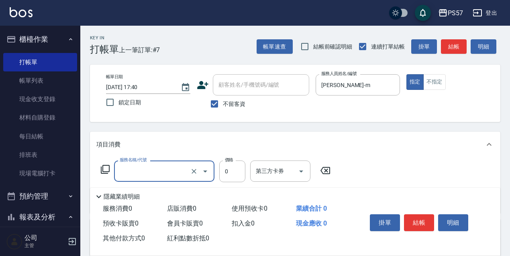
click at [188, 170] on div at bounding box center [199, 171] width 22 height 21
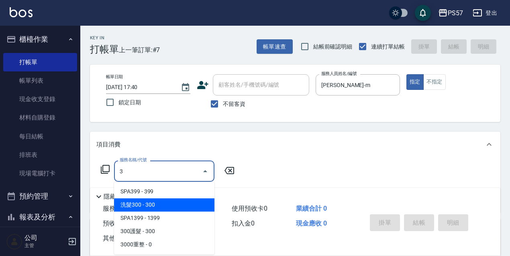
click at [164, 202] on span "洗髮300 - 300" at bounding box center [164, 204] width 100 height 13
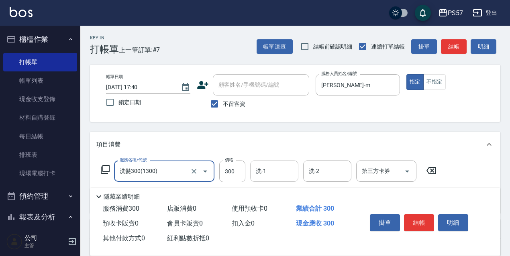
type input "洗髮300(1300)"
click at [257, 168] on input "洗-1" at bounding box center [274, 171] width 41 height 14
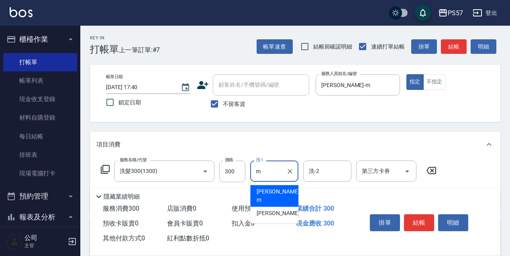
type input "[PERSON_NAME]-m"
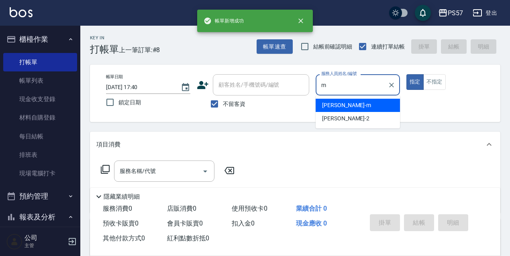
type input "[PERSON_NAME]-m"
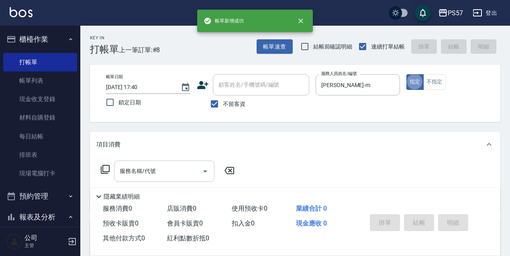
click at [150, 172] on input "服務名稱/代號" at bounding box center [158, 171] width 81 height 14
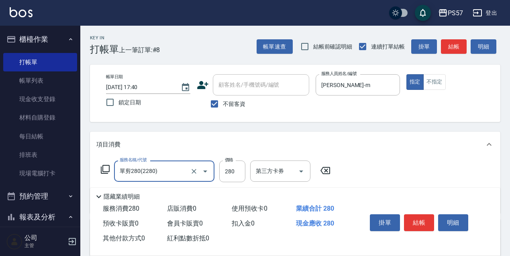
type input "單剪280(2280)"
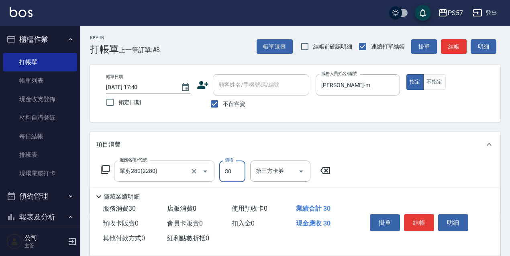
type input "300"
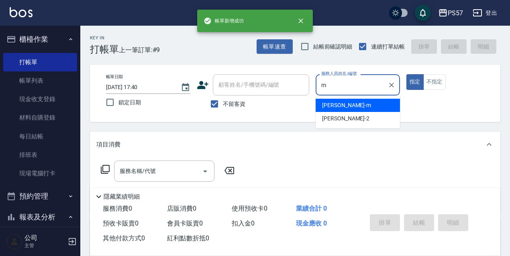
type input "[PERSON_NAME]-m"
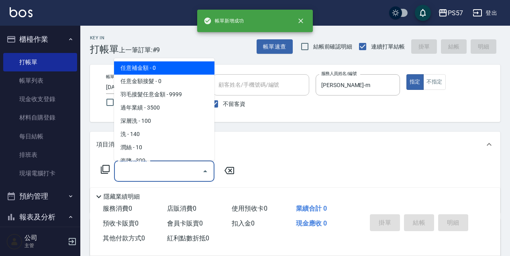
click at [152, 175] on input "服務名稱/代號" at bounding box center [158, 171] width 81 height 14
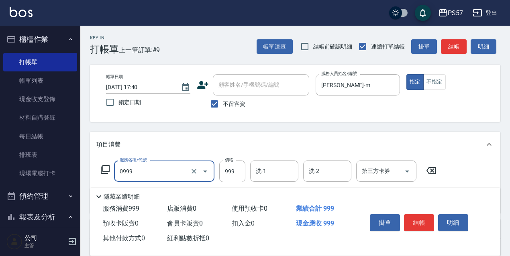
type input "SPA999(0999)"
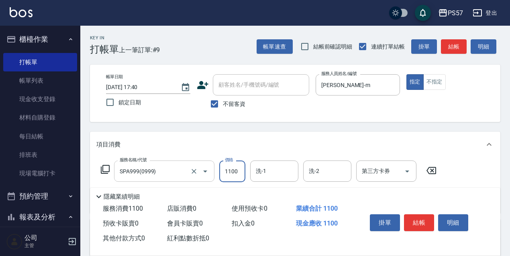
scroll to position [26, 0]
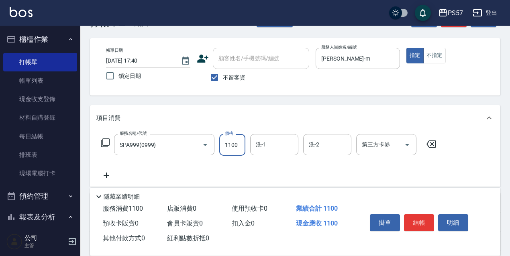
type input "1100"
click at [108, 173] on icon at bounding box center [106, 176] width 20 height 10
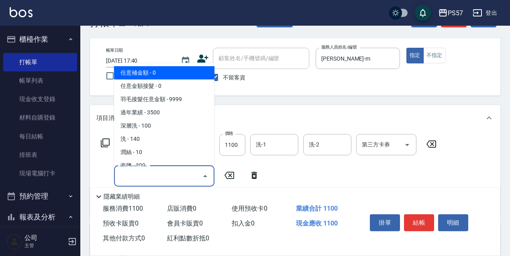
click at [155, 175] on input "服務名稱/代號" at bounding box center [158, 176] width 81 height 14
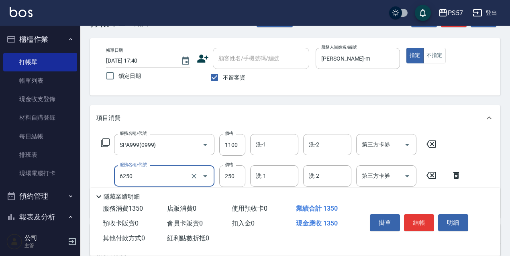
type input "刮痧(6250)"
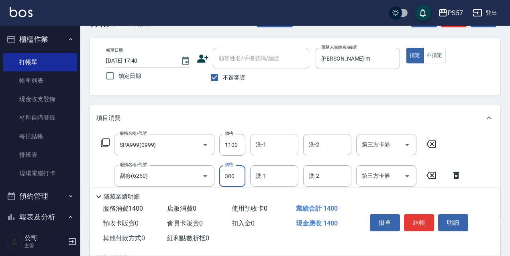
type input "300"
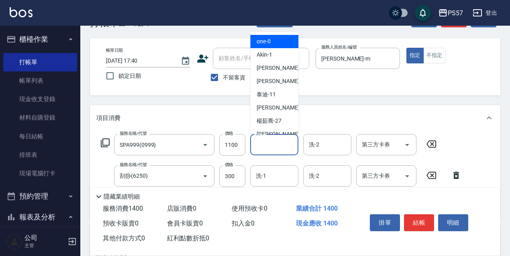
click at [265, 150] on input "洗-1" at bounding box center [274, 145] width 41 height 14
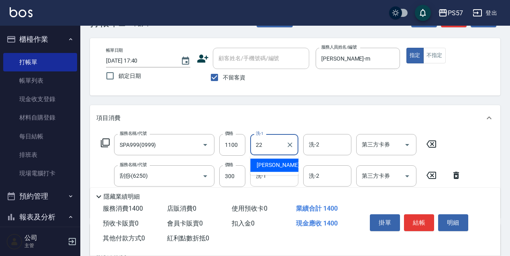
type input "[PERSON_NAME]-22"
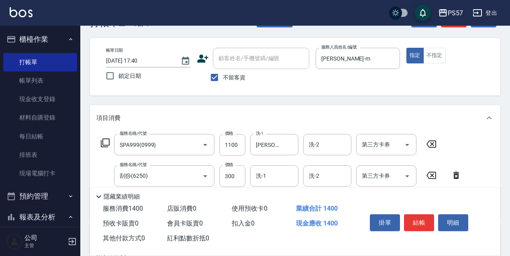
click at [259, 192] on div "隱藏業績明細" at bounding box center [297, 197] width 406 height 10
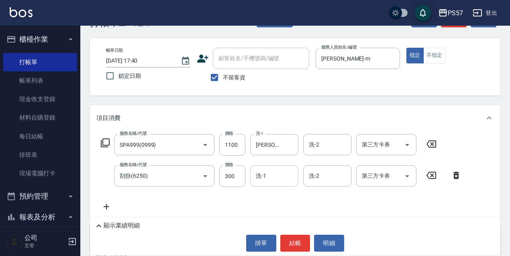
click at [260, 175] on input "洗-1" at bounding box center [274, 176] width 41 height 14
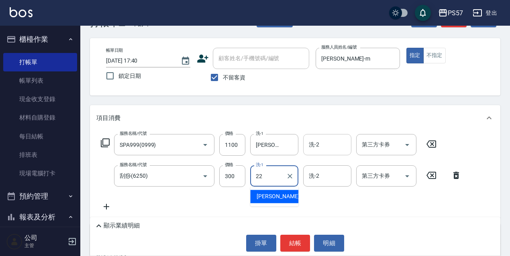
type input "[PERSON_NAME]-22"
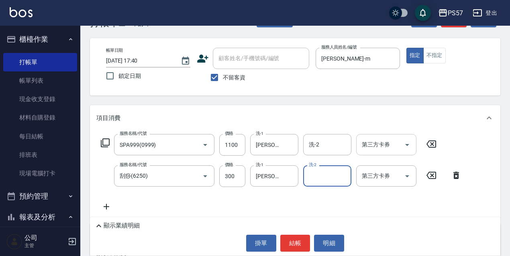
click at [379, 151] on input "第三方卡券" at bounding box center [380, 145] width 41 height 14
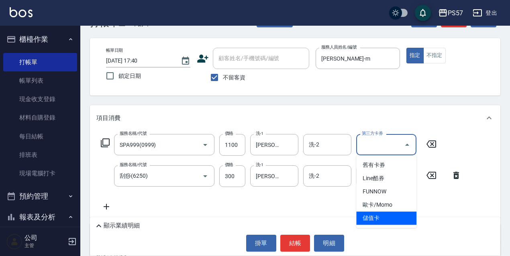
click at [371, 219] on span "儲值卡" at bounding box center [386, 218] width 60 height 13
type input "儲值卡"
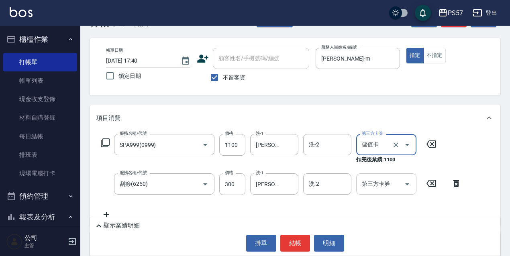
click at [373, 191] on div "第三方卡券" at bounding box center [386, 183] width 60 height 21
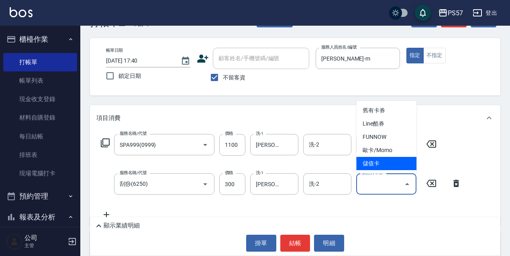
click at [379, 166] on span "儲值卡" at bounding box center [386, 163] width 60 height 13
type input "儲值卡"
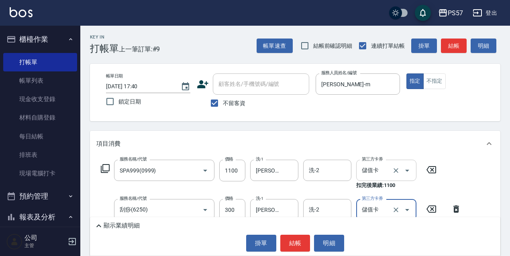
scroll to position [0, 0]
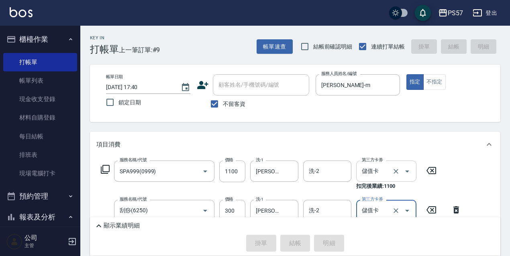
type input "[DATE] 17:41"
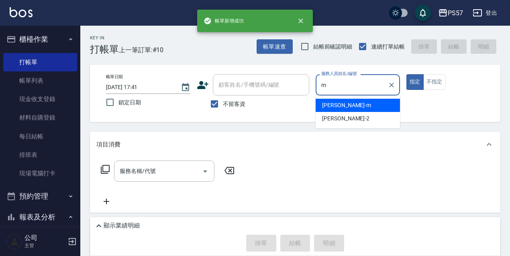
type input "[PERSON_NAME]-m"
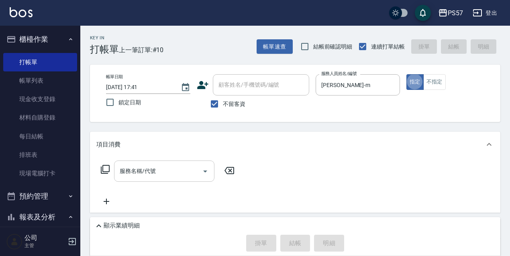
click at [153, 167] on input "服務名稱/代號" at bounding box center [158, 171] width 81 height 14
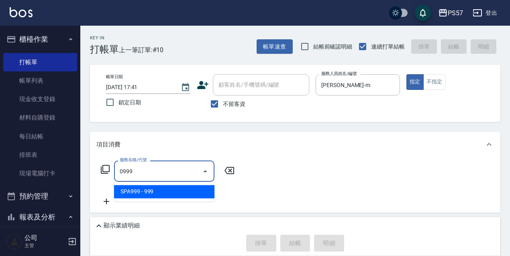
type input "SPA999(0999)"
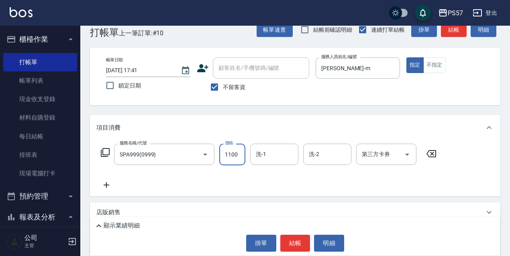
scroll to position [26, 0]
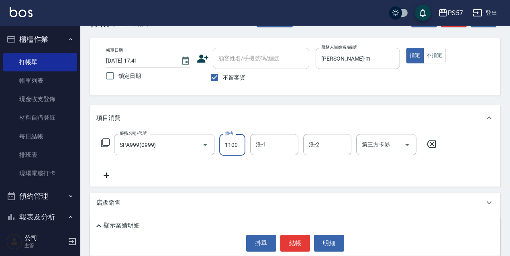
type input "1100"
click at [109, 171] on icon at bounding box center [106, 176] width 20 height 10
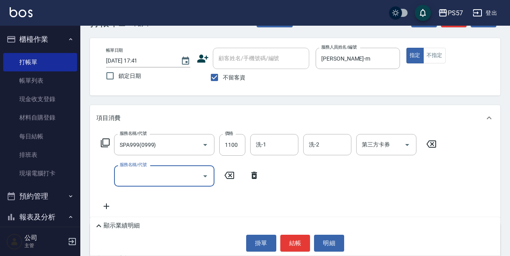
click at [130, 171] on input "服務名稱/代號" at bounding box center [158, 176] width 81 height 14
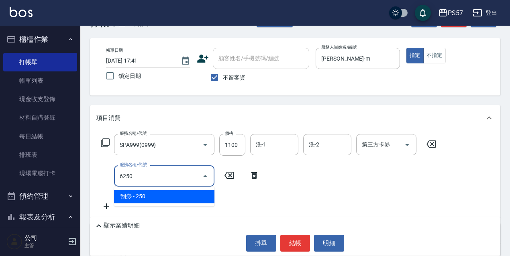
type input "刮痧(6250)"
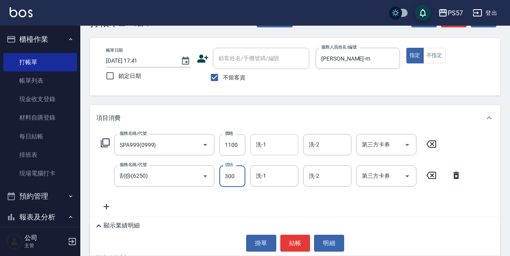
type input "300"
click at [261, 147] on input "洗-1" at bounding box center [274, 145] width 41 height 14
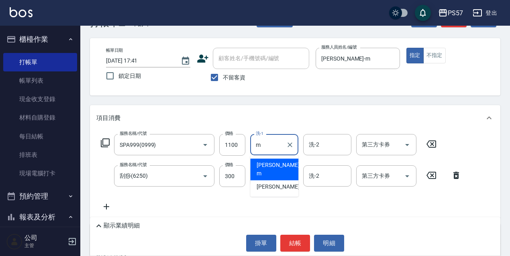
type input "[PERSON_NAME]-m"
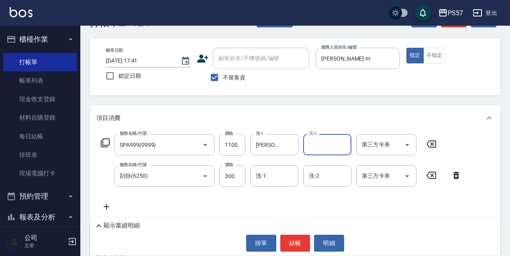
click at [262, 179] on input "洗-1" at bounding box center [274, 176] width 41 height 14
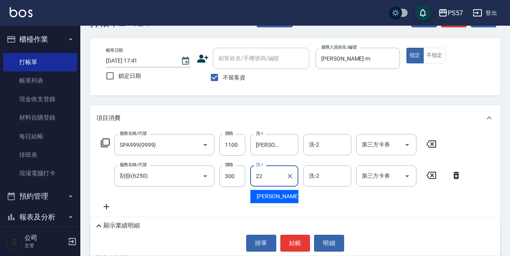
type input "[PERSON_NAME]-22"
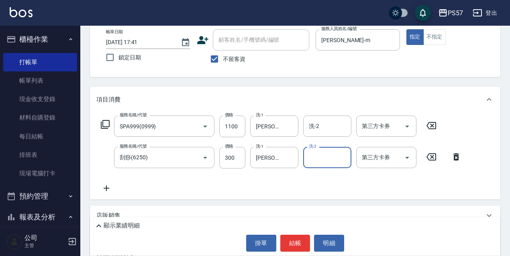
scroll to position [53, 0]
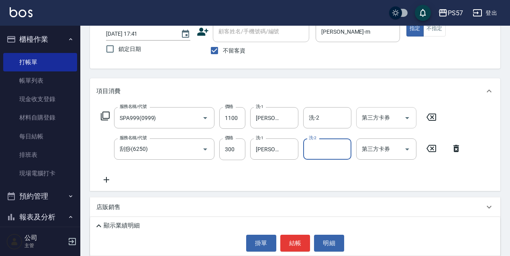
click at [399, 119] on input "第三方卡券" at bounding box center [380, 118] width 41 height 14
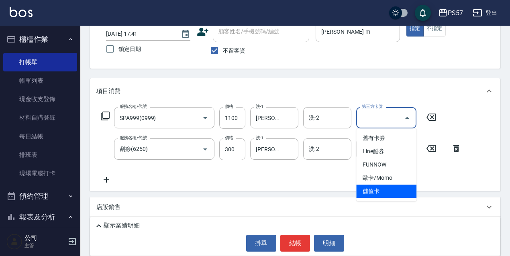
click at [385, 194] on span "儲值卡" at bounding box center [386, 191] width 60 height 13
type input "儲值卡"
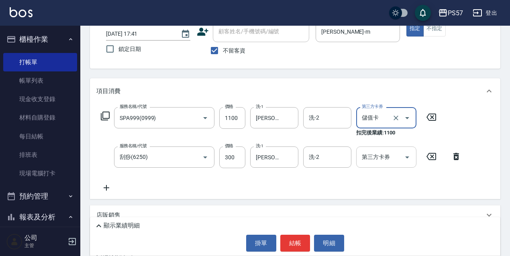
click at [382, 157] on input "第三方卡券" at bounding box center [380, 157] width 41 height 14
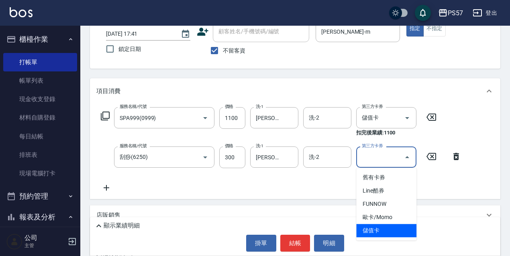
click at [373, 233] on span "儲值卡" at bounding box center [386, 230] width 60 height 13
type input "儲值卡"
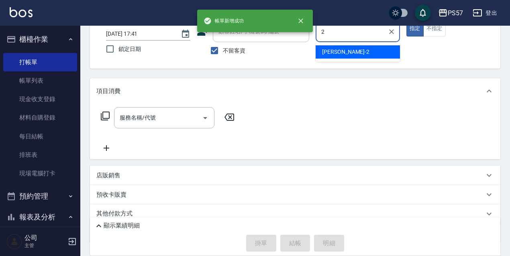
type input "[PERSON_NAME]-2"
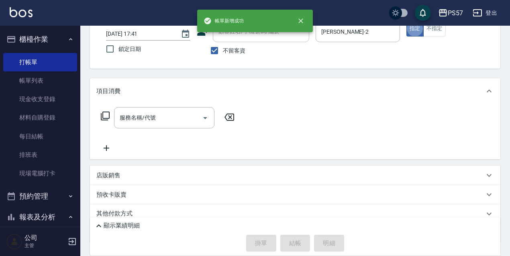
click at [136, 171] on div "店販銷售" at bounding box center [290, 175] width 388 height 8
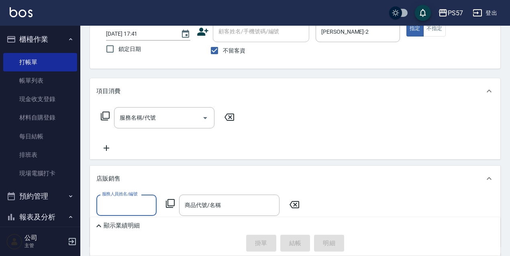
scroll to position [0, 0]
type input "[PERSON_NAME]-2"
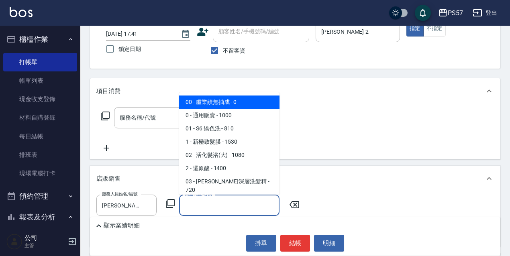
click at [211, 211] on input "商品代號/名稱" at bounding box center [229, 205] width 93 height 14
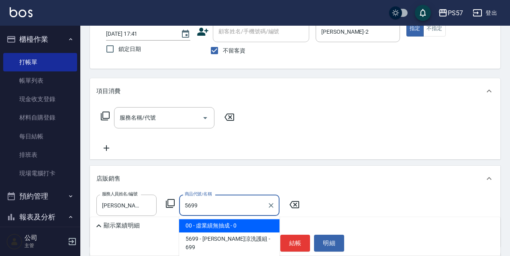
type input "[PERSON_NAME]涼洗護組"
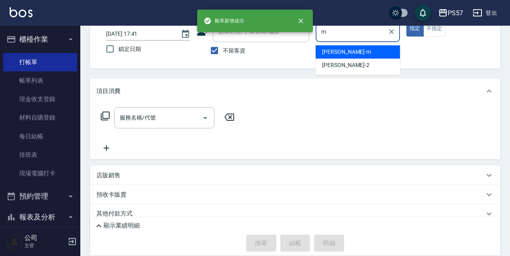
type input "[PERSON_NAME]-m"
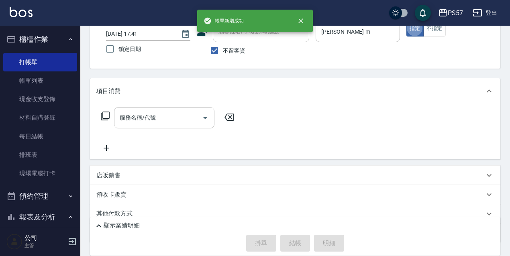
click at [138, 125] on div "服務名稱/代號" at bounding box center [164, 117] width 100 height 21
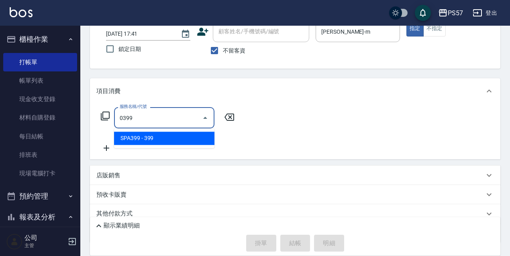
type input "SPA399(0399)"
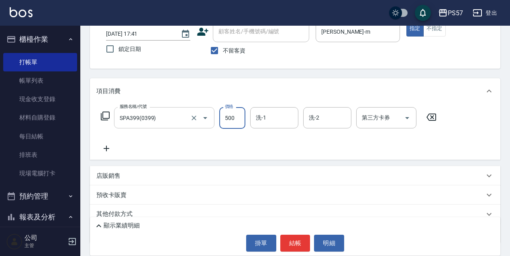
type input "500"
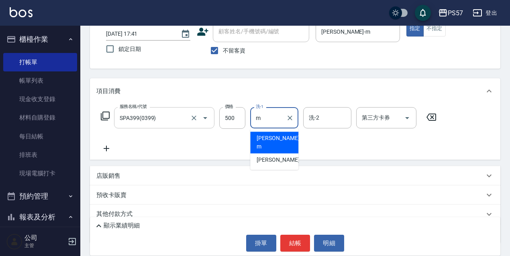
type input "[PERSON_NAME]-m"
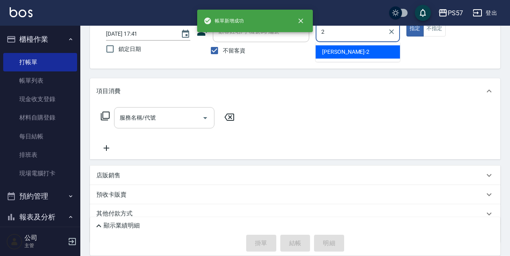
type input "[PERSON_NAME]-2"
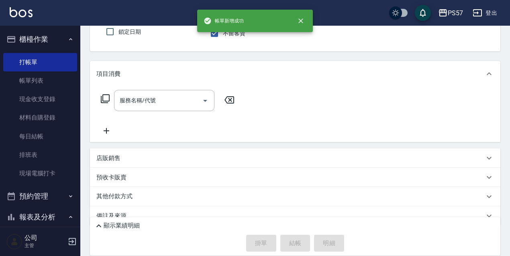
scroll to position [80, 0]
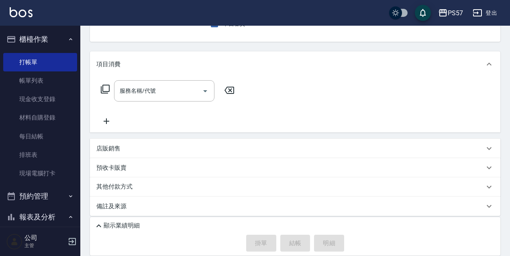
click at [119, 153] on div "店販銷售" at bounding box center [295, 148] width 410 height 19
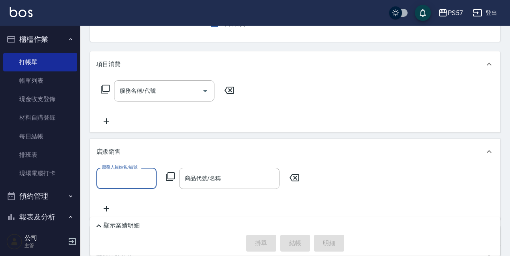
scroll to position [0, 0]
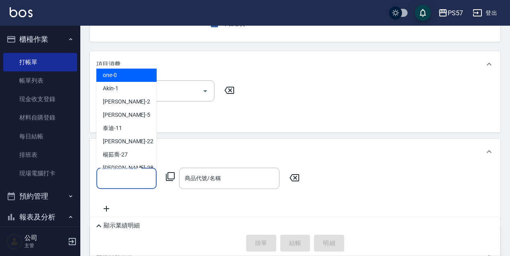
click at [114, 174] on input "服務人員姓名/編號" at bounding box center [126, 178] width 53 height 14
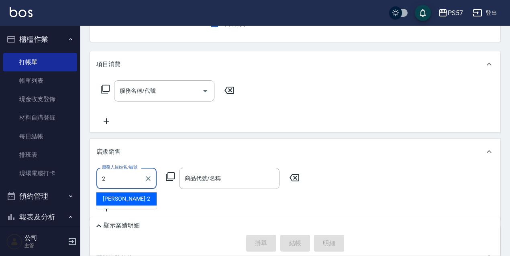
type input "[PERSON_NAME]-2"
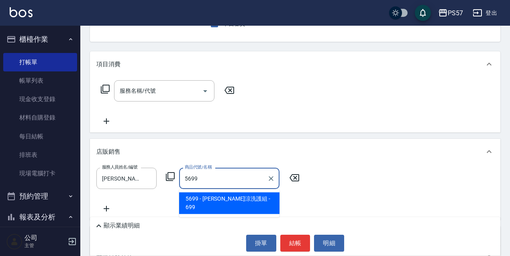
type input "[PERSON_NAME]涼洗護組"
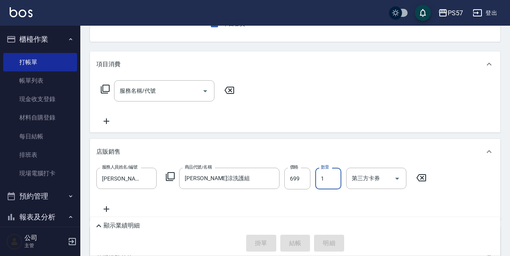
type input "[DATE] 17:42"
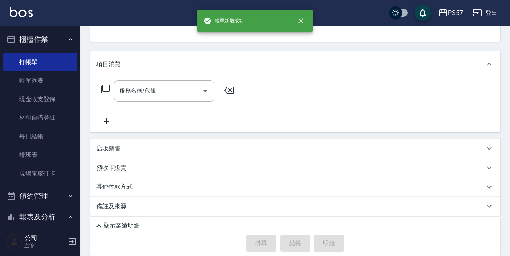
scroll to position [78, 0]
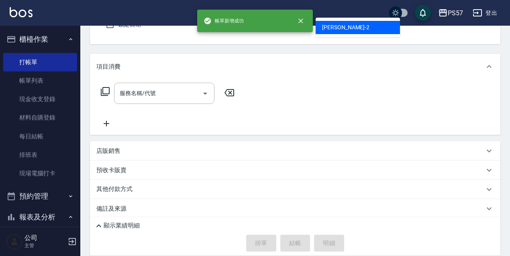
type input "[PERSON_NAME]-2"
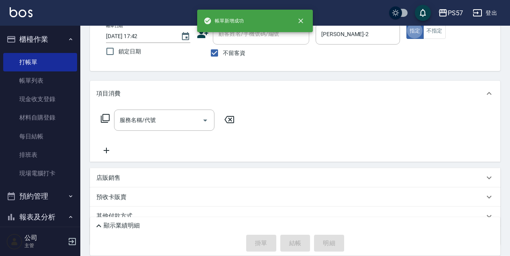
scroll to position [21, 0]
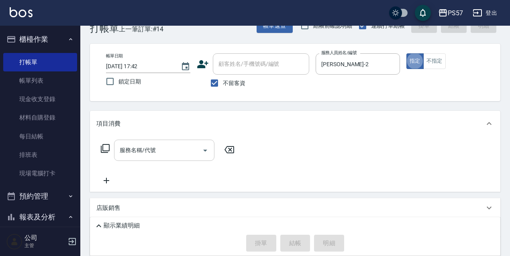
click at [130, 158] on div "服務名稱/代號" at bounding box center [164, 150] width 100 height 21
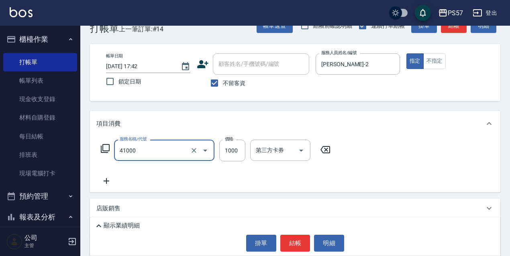
type input "任義金額燙髮(41000)"
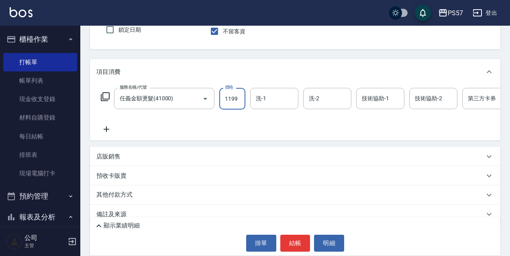
scroll to position [74, 0]
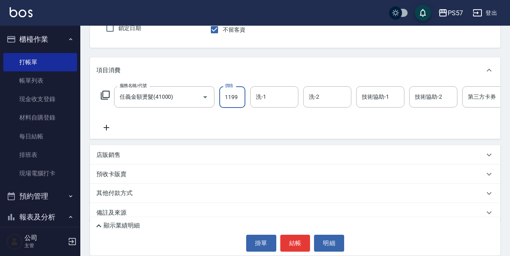
type input "1199"
click at [105, 127] on icon at bounding box center [107, 128] width 6 height 6
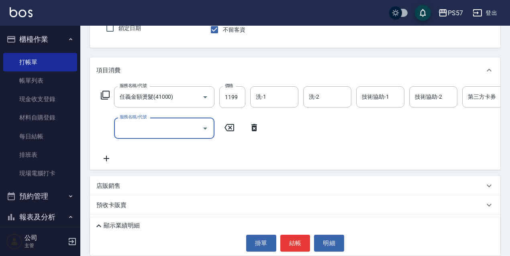
click at [145, 131] on input "服務名稱/代號" at bounding box center [158, 128] width 81 height 14
type input "韓氏鍍膜(33000)"
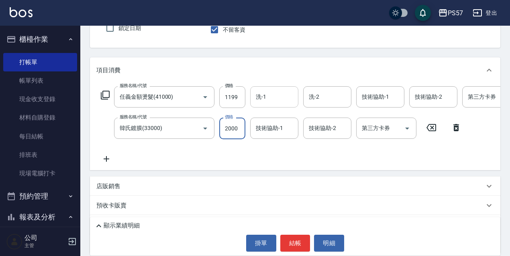
click at [264, 100] on input "洗-1" at bounding box center [274, 97] width 41 height 14
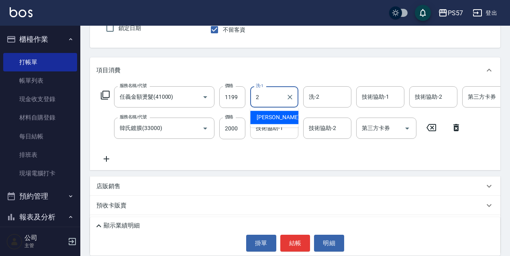
type input "[PERSON_NAME]-2"
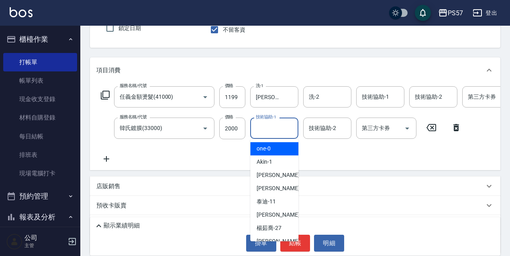
click at [269, 134] on input "技術協助-1" at bounding box center [274, 128] width 41 height 14
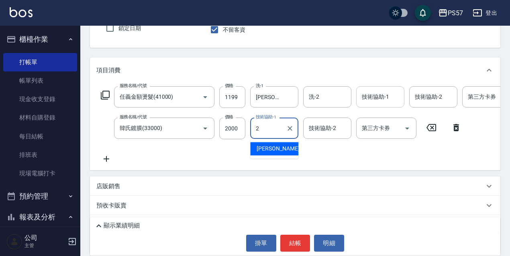
type input "[PERSON_NAME]-2"
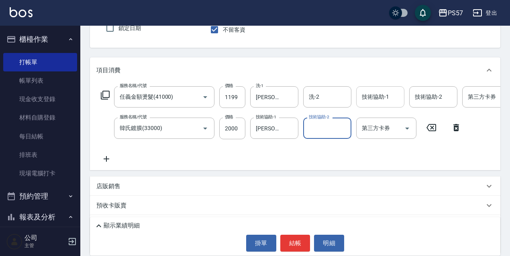
click at [367, 89] on div "技術協助-1" at bounding box center [380, 96] width 48 height 21
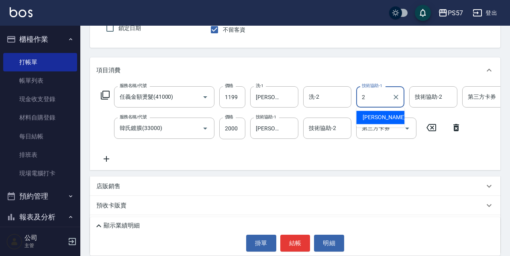
type input "[PERSON_NAME]-2"
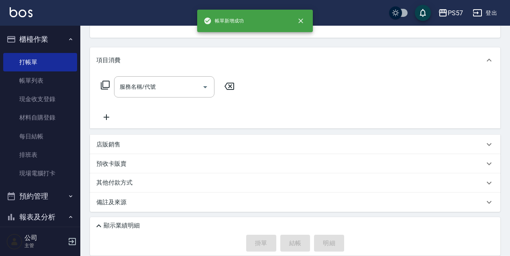
scroll to position [78, 0]
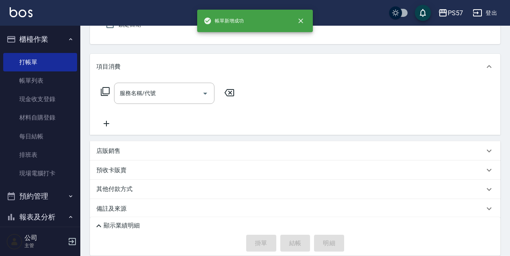
click at [123, 226] on p "顯示業績明細" at bounding box center [122, 226] width 36 height 8
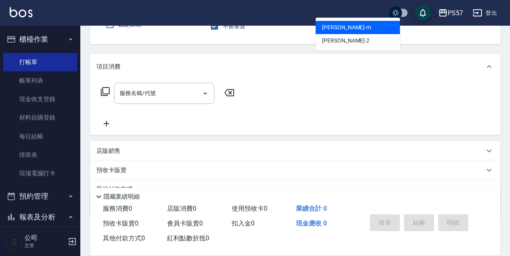
type input "[PERSON_NAME]-m"
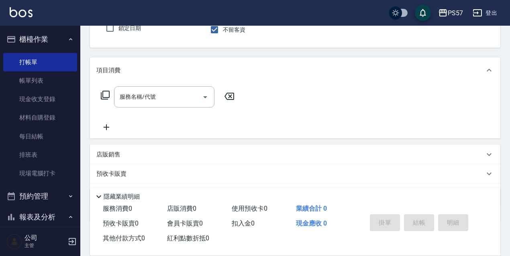
scroll to position [21, 0]
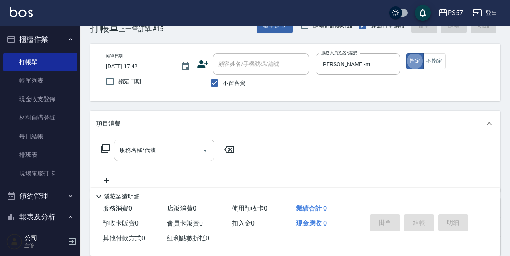
click at [145, 152] on input "服務名稱/代號" at bounding box center [158, 150] width 81 height 14
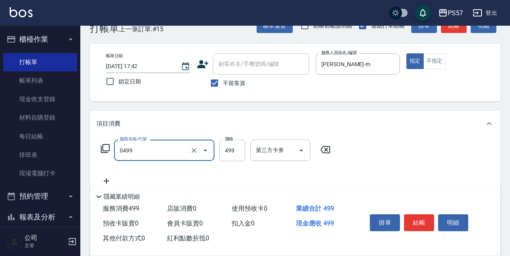
type input "SPA499(0499)"
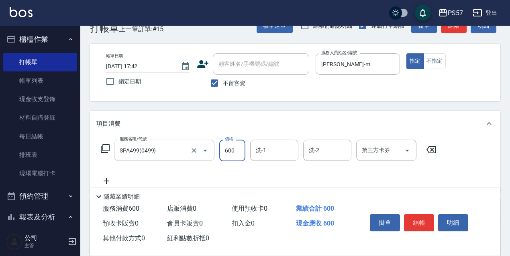
type input "600"
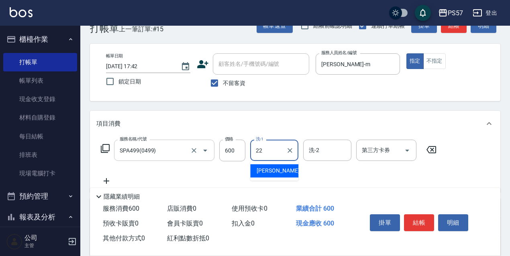
type input "[PERSON_NAME]-22"
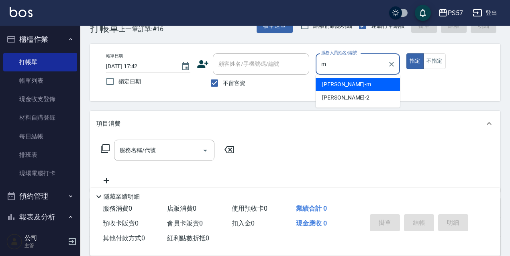
type input "[PERSON_NAME]-m"
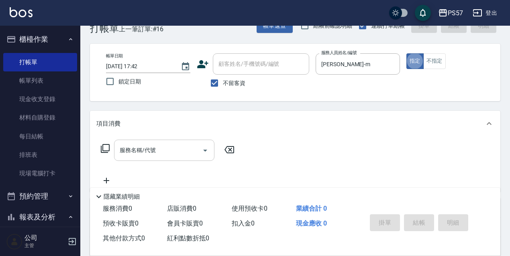
click at [117, 155] on div "服務名稱/代號" at bounding box center [164, 150] width 100 height 21
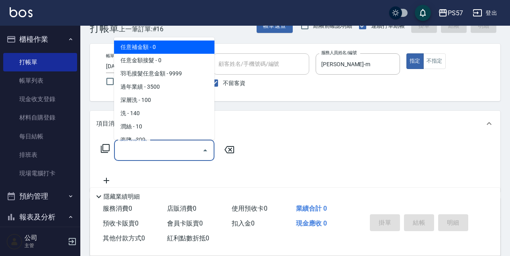
type input "1"
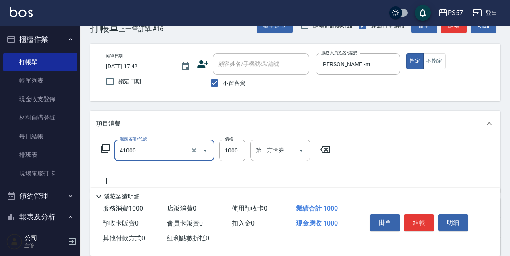
type input "任義金額燙髮(41000)"
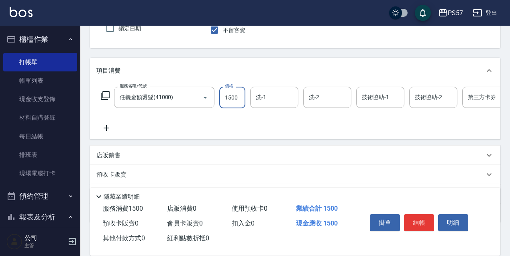
scroll to position [74, 0]
type input "1500"
click at [107, 130] on icon at bounding box center [106, 128] width 20 height 10
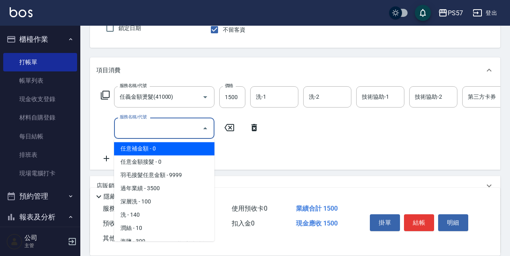
click at [140, 134] on input "服務名稱/代號" at bounding box center [158, 128] width 81 height 14
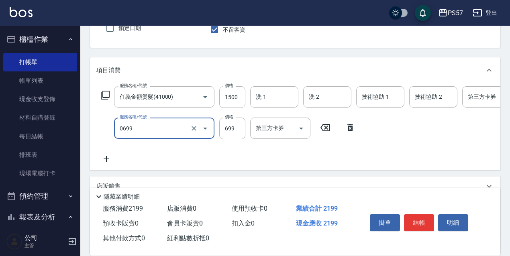
type input "SPA699(0699)"
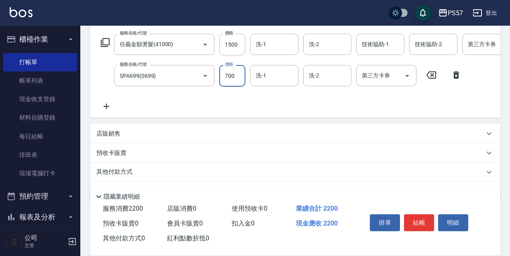
scroll to position [128, 0]
type input "700"
click at [109, 103] on icon at bounding box center [106, 106] width 20 height 10
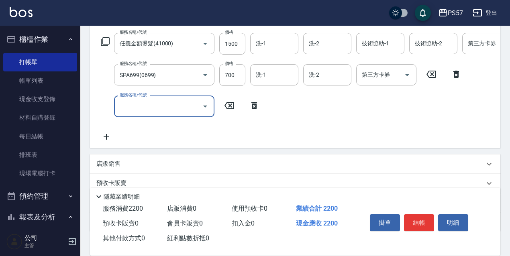
click at [166, 109] on input "服務名稱/代號" at bounding box center [158, 106] width 81 height 14
type input "1000護(31000)"
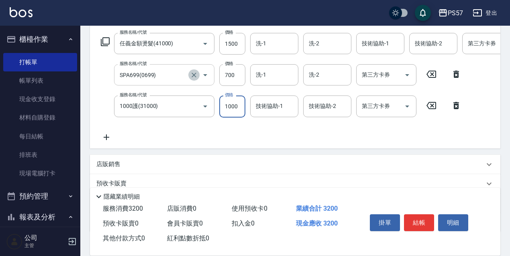
click at [192, 75] on icon "Clear" at bounding box center [194, 75] width 8 height 8
type input "SPA699(0699)"
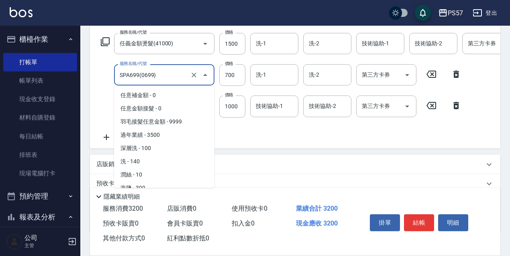
click at [157, 75] on input "SPA699(0699)" at bounding box center [153, 75] width 71 height 14
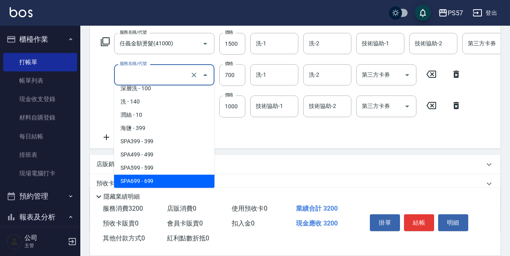
scroll to position [3, 0]
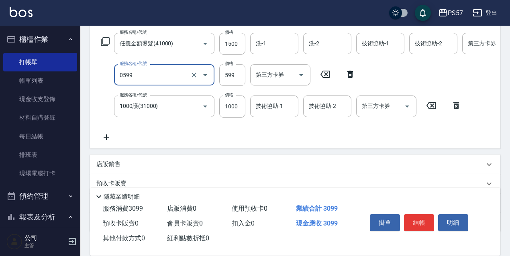
type input "SPA599(0599)"
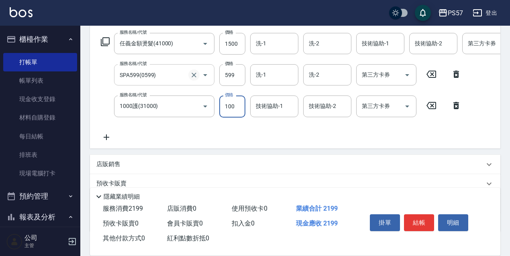
type input "1000"
click at [230, 74] on input "599" at bounding box center [232, 75] width 26 height 22
type input "600"
click at [263, 48] on input "洗-1" at bounding box center [274, 44] width 41 height 14
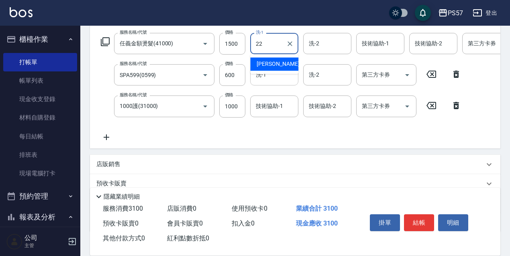
type input "[PERSON_NAME]-22"
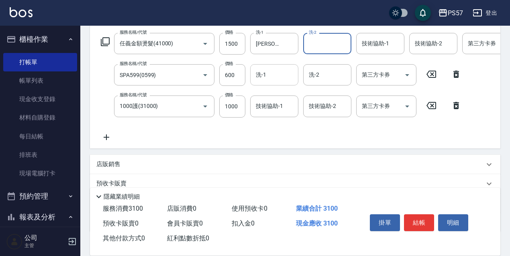
click at [269, 73] on input "洗-1" at bounding box center [274, 75] width 41 height 14
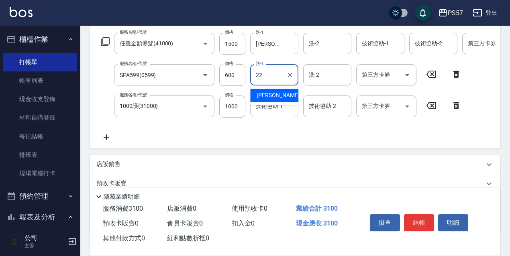
type input "[PERSON_NAME]-22"
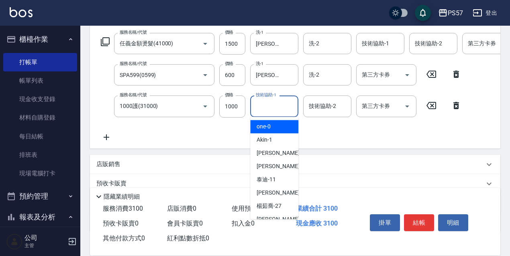
click at [273, 104] on input "技術協助-1" at bounding box center [274, 106] width 41 height 14
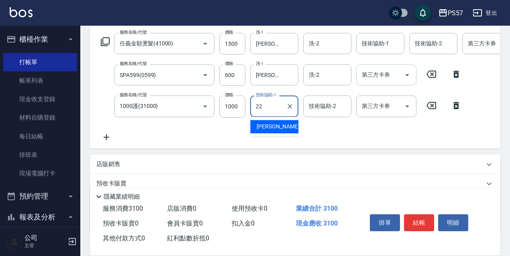
type input "[PERSON_NAME]-22"
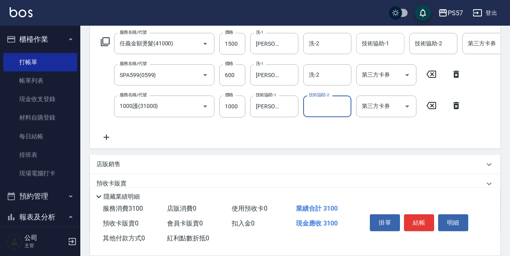
click at [385, 50] on input "技術協助-1" at bounding box center [380, 44] width 41 height 14
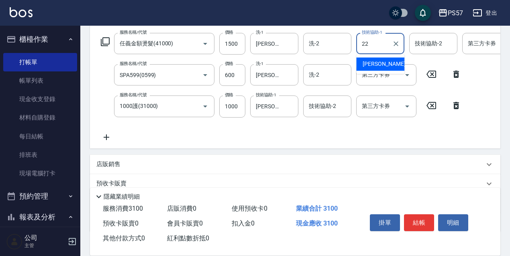
type input "[PERSON_NAME]-22"
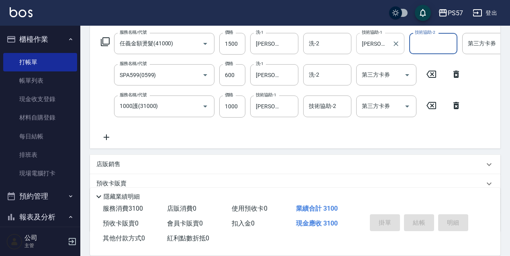
type input "[DATE] 17:43"
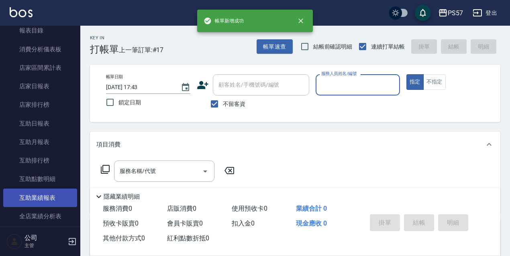
scroll to position [241, 0]
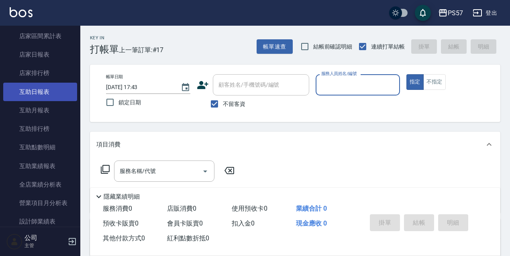
click at [45, 92] on link "互助日報表" at bounding box center [40, 92] width 74 height 18
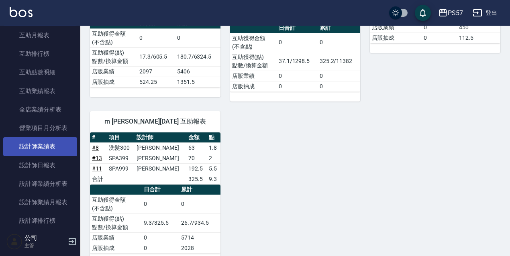
scroll to position [375, 0]
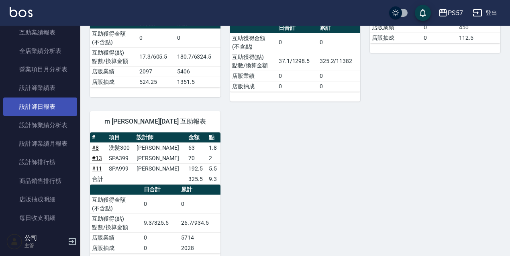
click at [29, 108] on link "設計師日報表" at bounding box center [40, 107] width 74 height 18
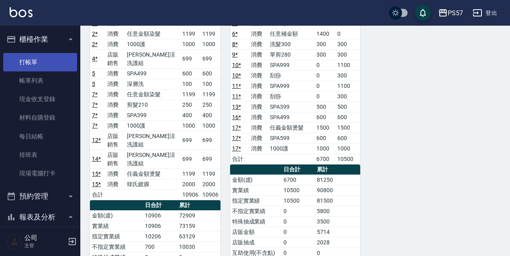
click at [38, 63] on link "打帳單" at bounding box center [40, 62] width 74 height 18
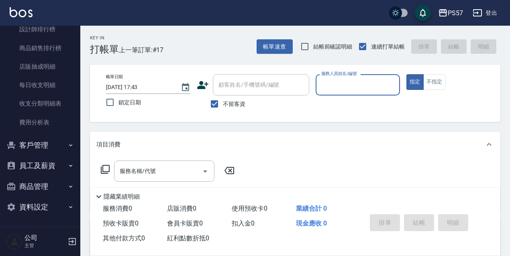
scroll to position [347, 0]
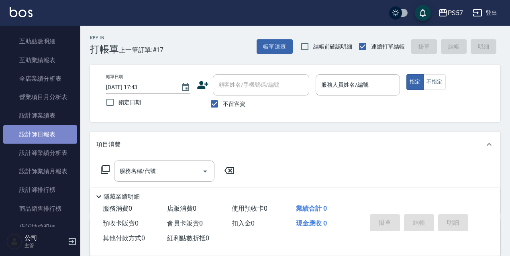
click at [46, 130] on link "設計師日報表" at bounding box center [40, 134] width 74 height 18
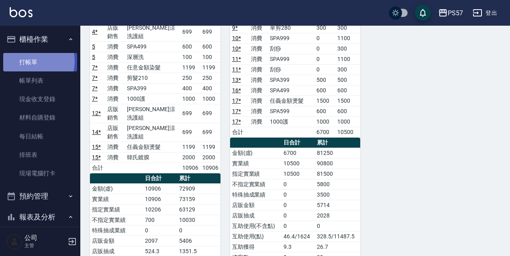
click at [29, 61] on link "打帳單" at bounding box center [40, 62] width 74 height 18
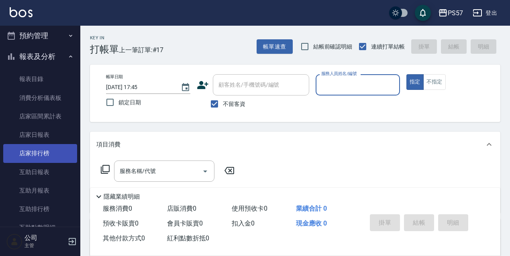
scroll to position [321, 0]
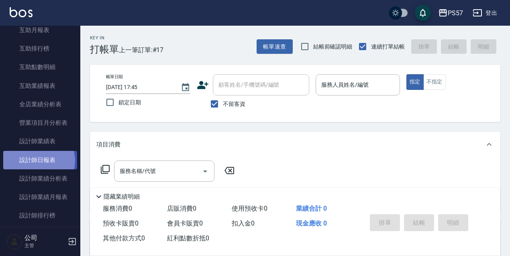
click at [38, 161] on link "設計師日報表" at bounding box center [40, 160] width 74 height 18
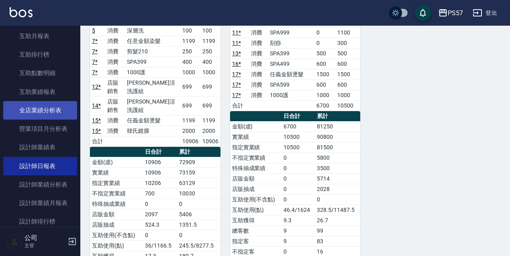
scroll to position [267, 0]
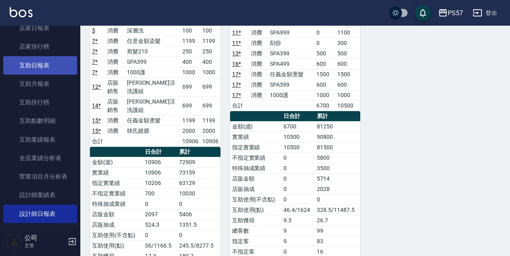
click at [39, 64] on link "互助日報表" at bounding box center [40, 65] width 74 height 18
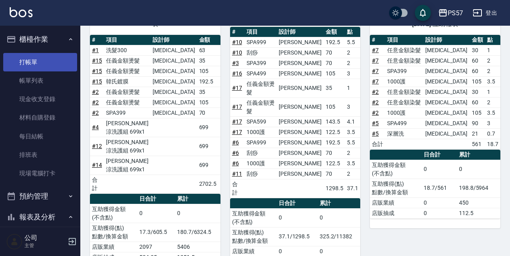
scroll to position [101, 0]
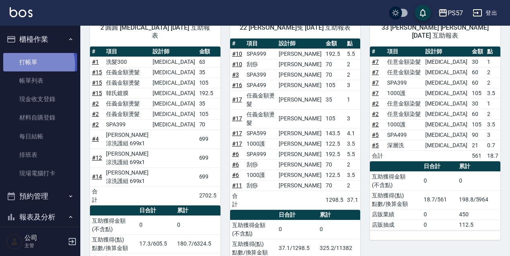
click at [31, 65] on link "打帳單" at bounding box center [40, 62] width 74 height 18
